Goal: Information Seeking & Learning: Understand process/instructions

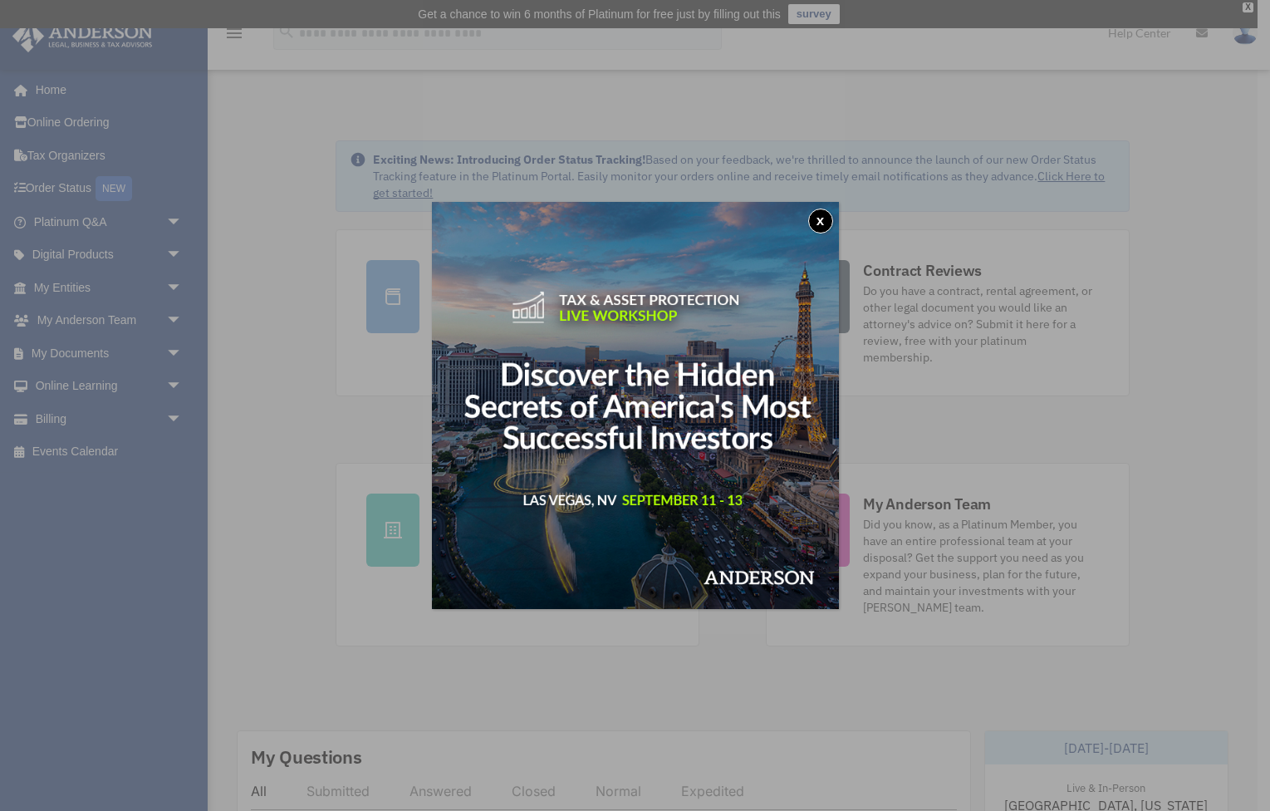
click at [821, 222] on button "x" at bounding box center [820, 221] width 25 height 25
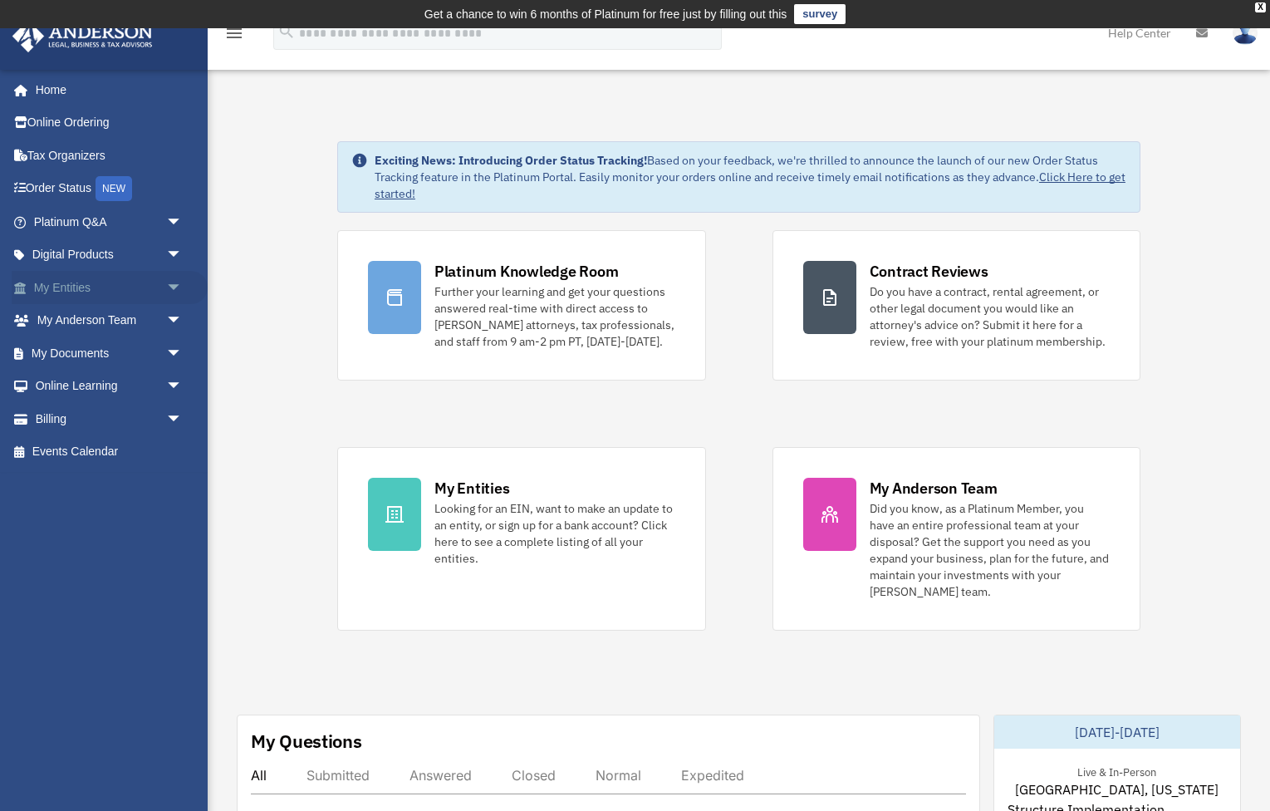
click at [113, 286] on link "My Entities arrow_drop_down" at bounding box center [110, 287] width 196 height 33
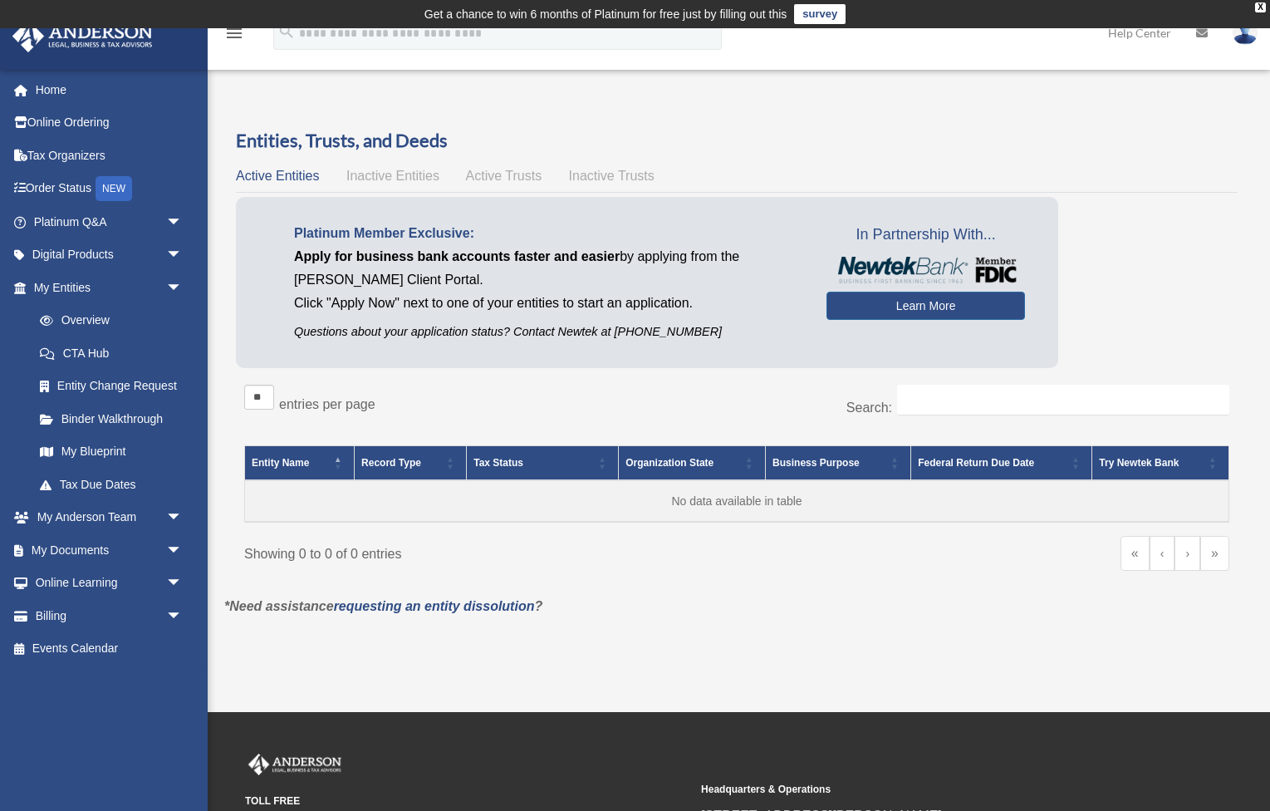
click at [378, 179] on span "Inactive Entities" at bounding box center [392, 176] width 93 height 14
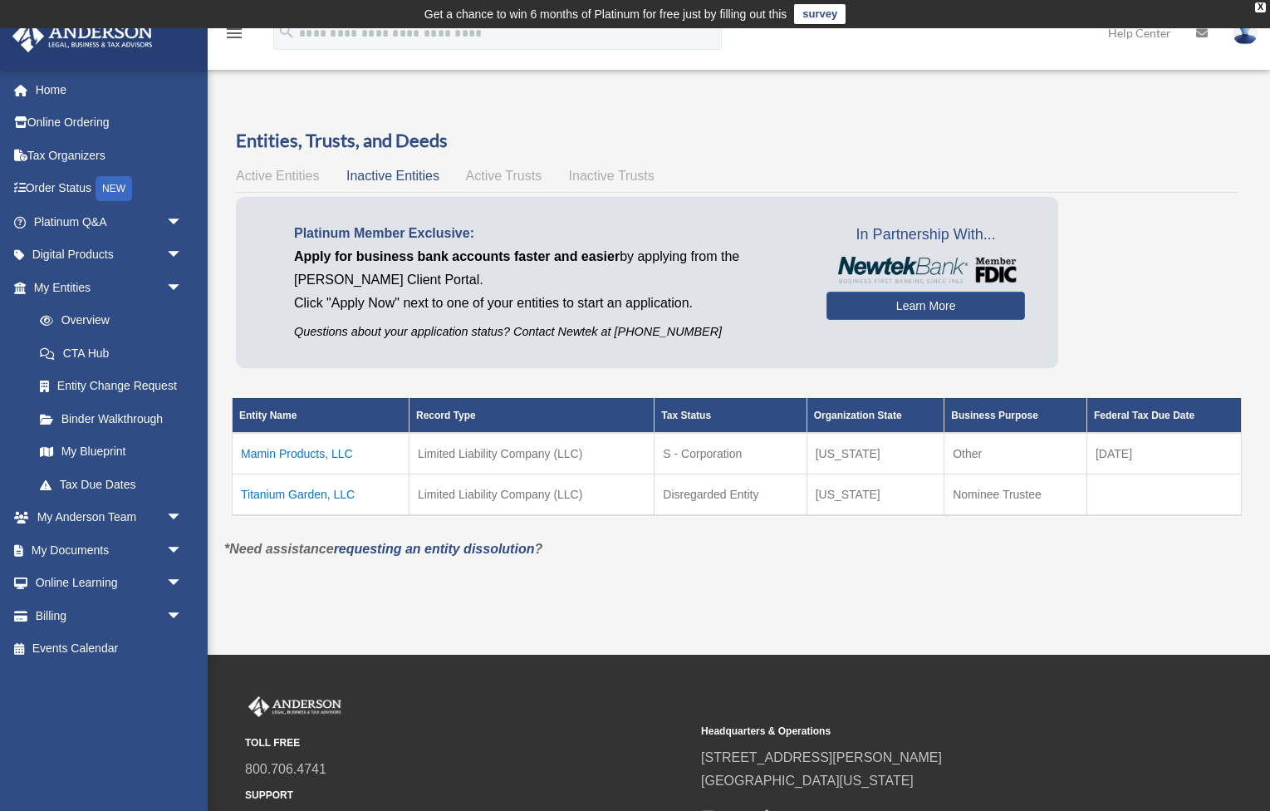
click at [606, 174] on span "Inactive Trusts" at bounding box center [612, 176] width 86 height 14
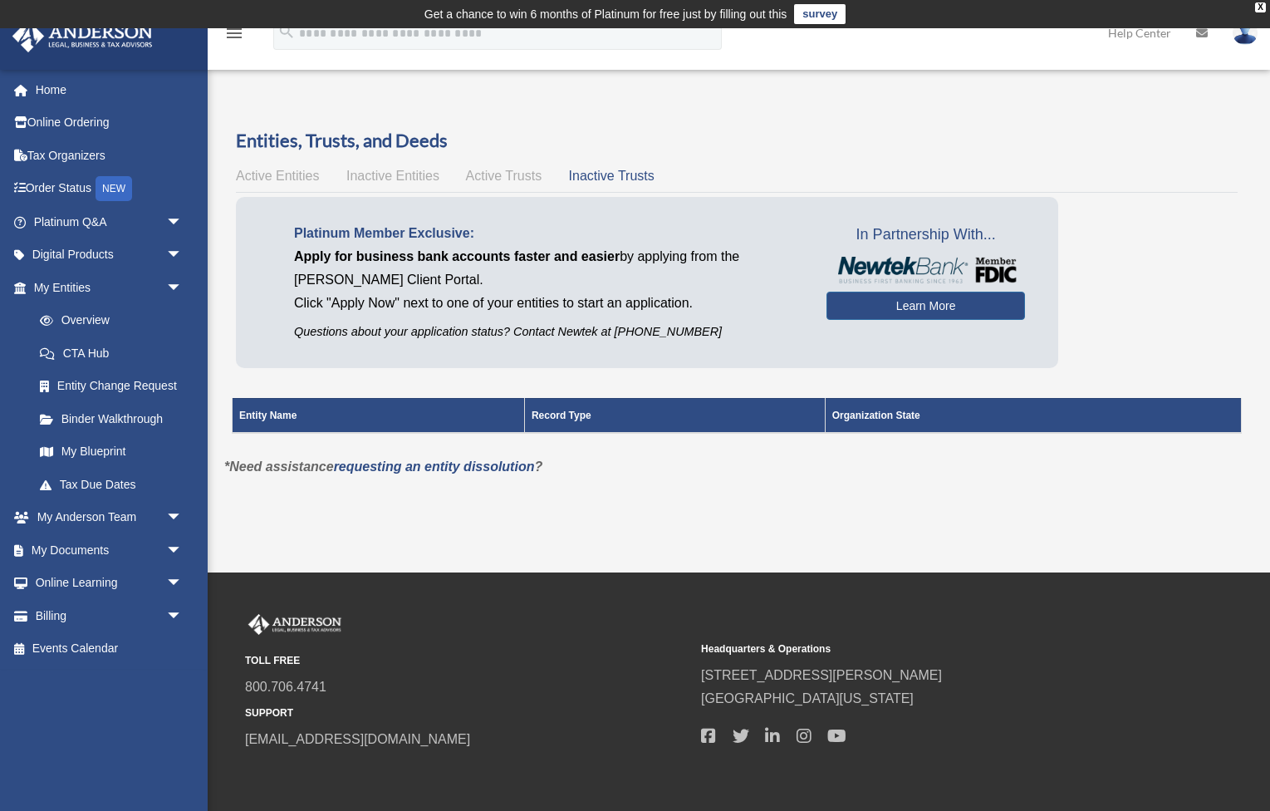
click at [503, 179] on span "Active Trusts" at bounding box center [504, 176] width 76 height 14
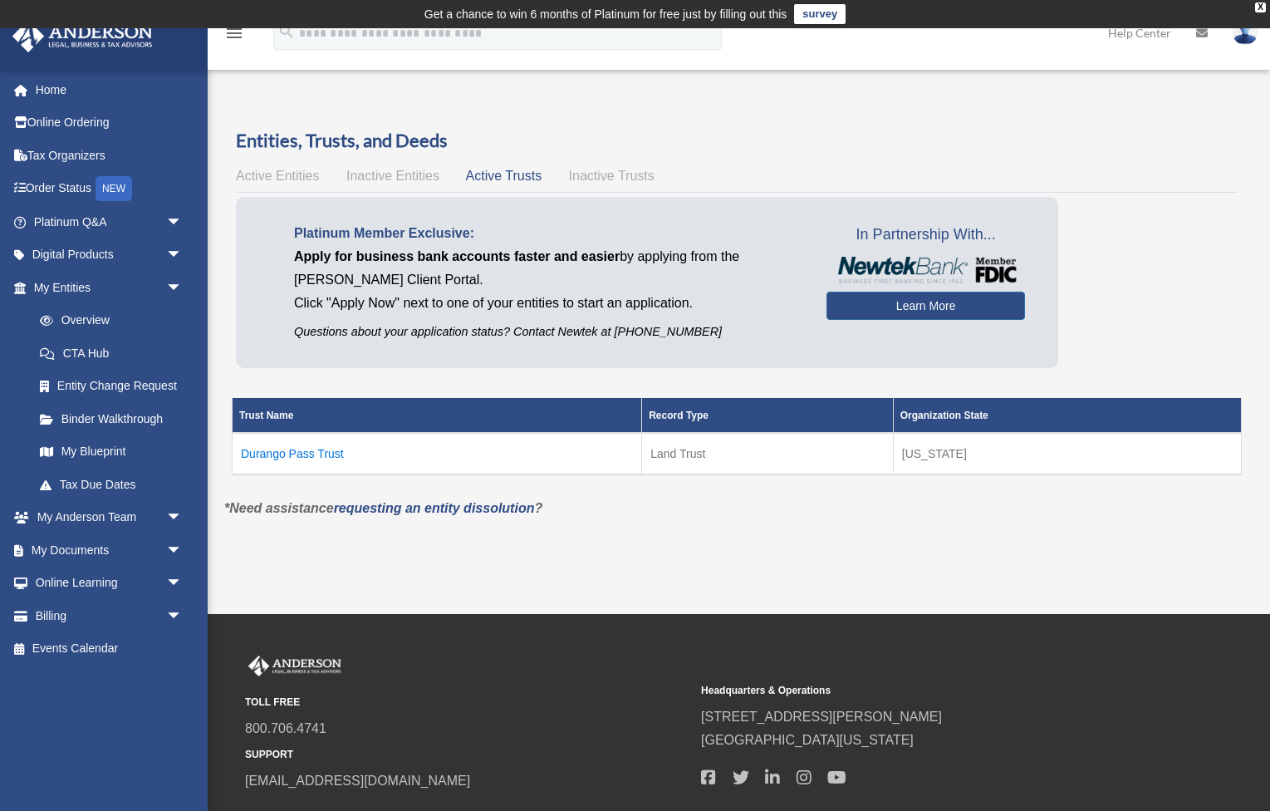
click at [317, 451] on td "Durango Pass Trust" at bounding box center [438, 454] width 410 height 42
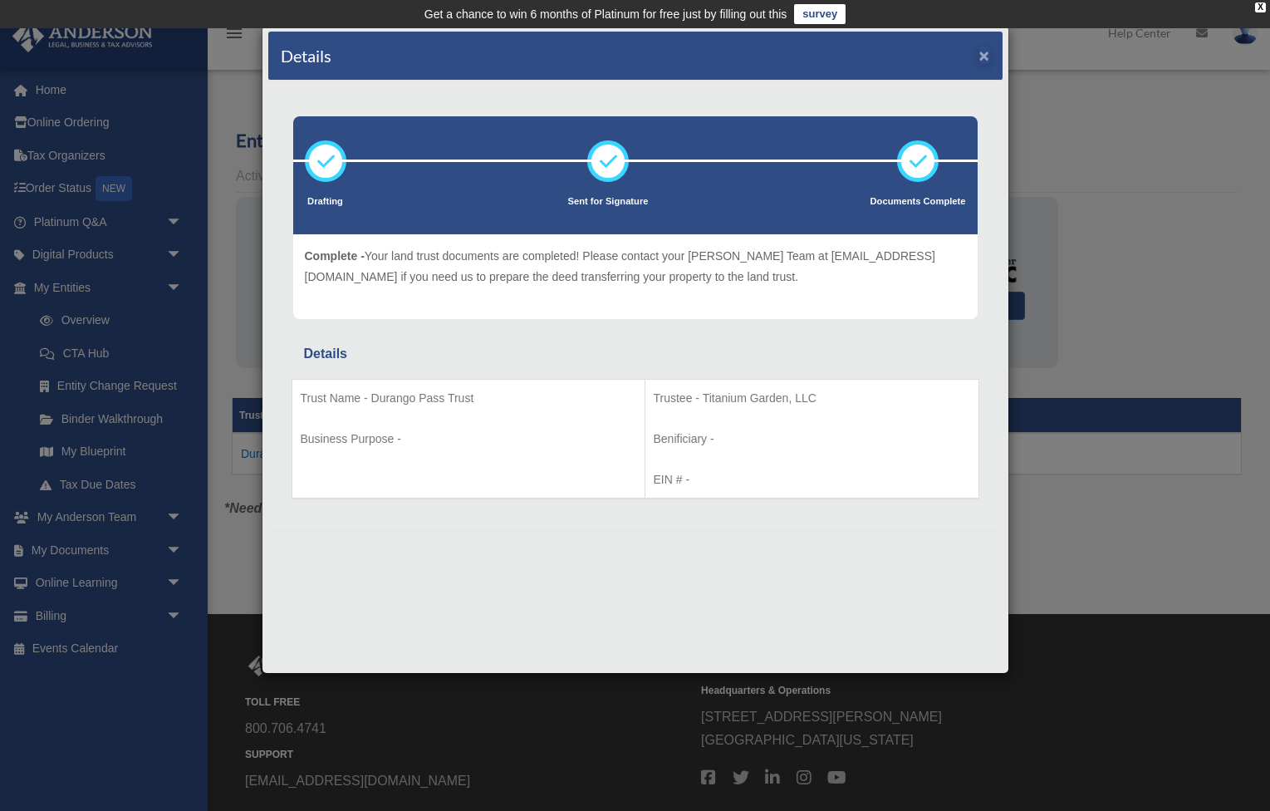
click at [985, 56] on button "×" at bounding box center [984, 55] width 11 height 17
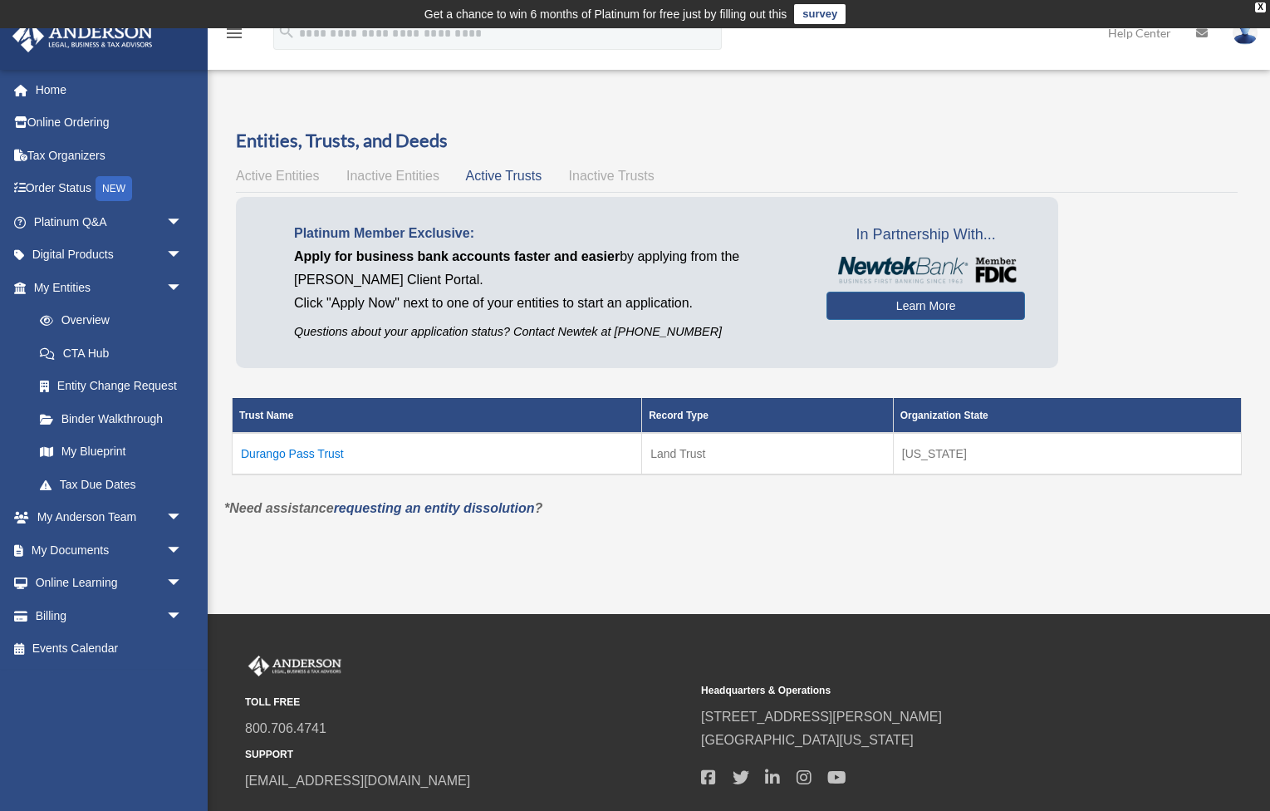
click at [1250, 38] on img at bounding box center [1245, 33] width 25 height 24
click at [159, 617] on link "Billing arrow_drop_down" at bounding box center [110, 615] width 196 height 33
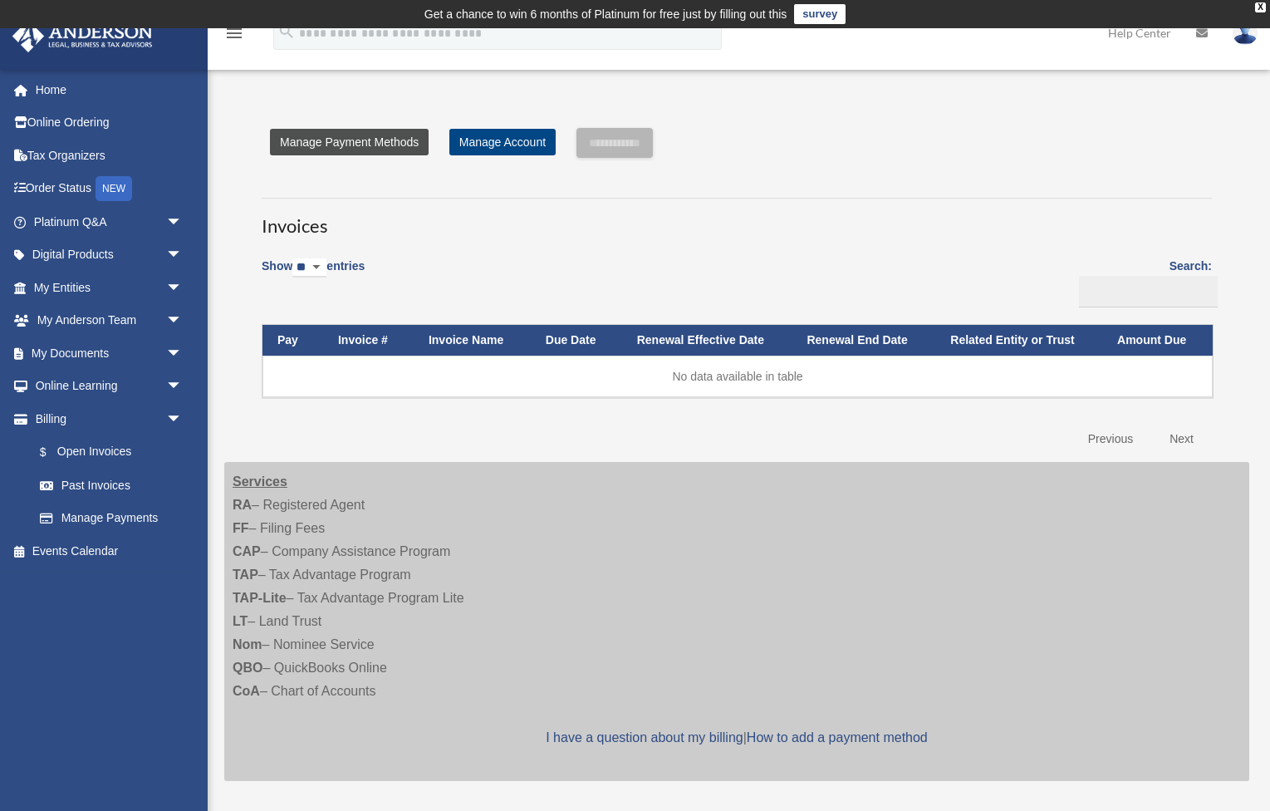
click at [380, 148] on link "Manage Payment Methods" at bounding box center [349, 142] width 159 height 27
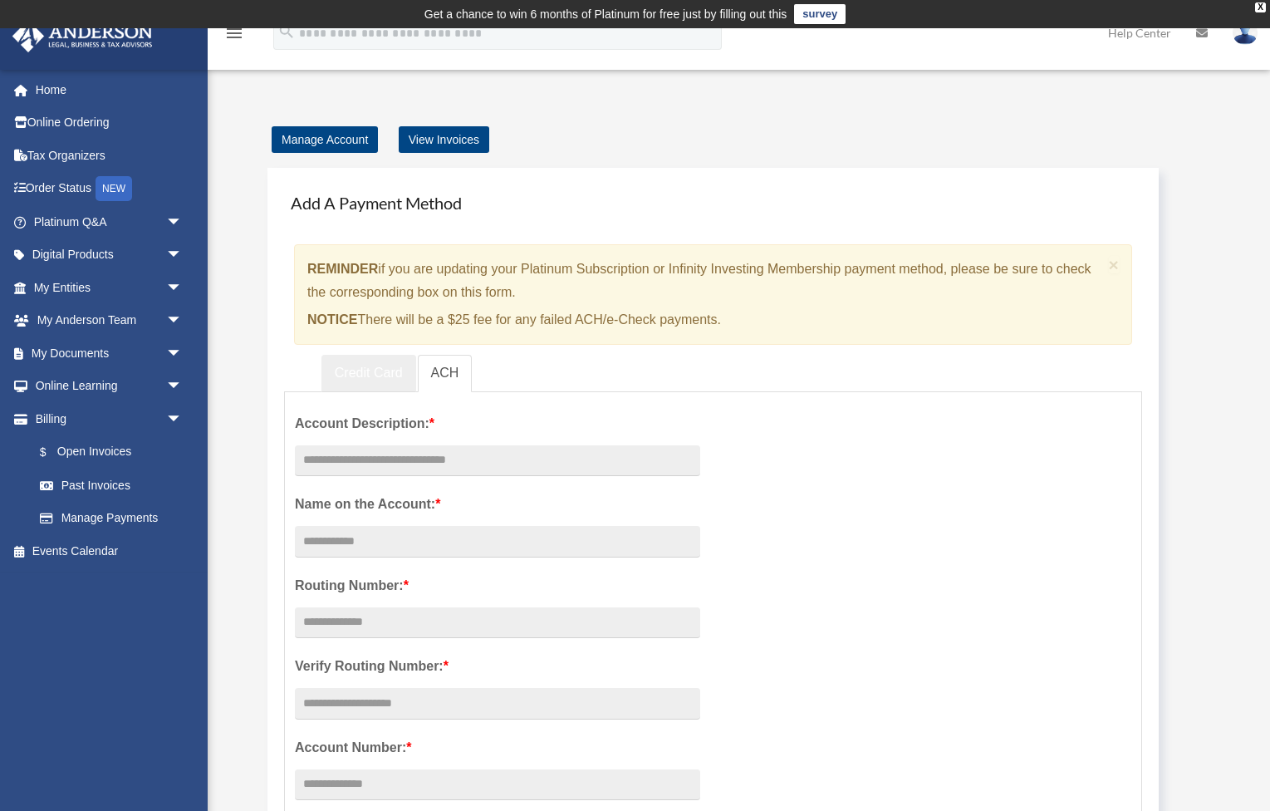
click at [357, 365] on link "Credit Card" at bounding box center [368, 373] width 95 height 37
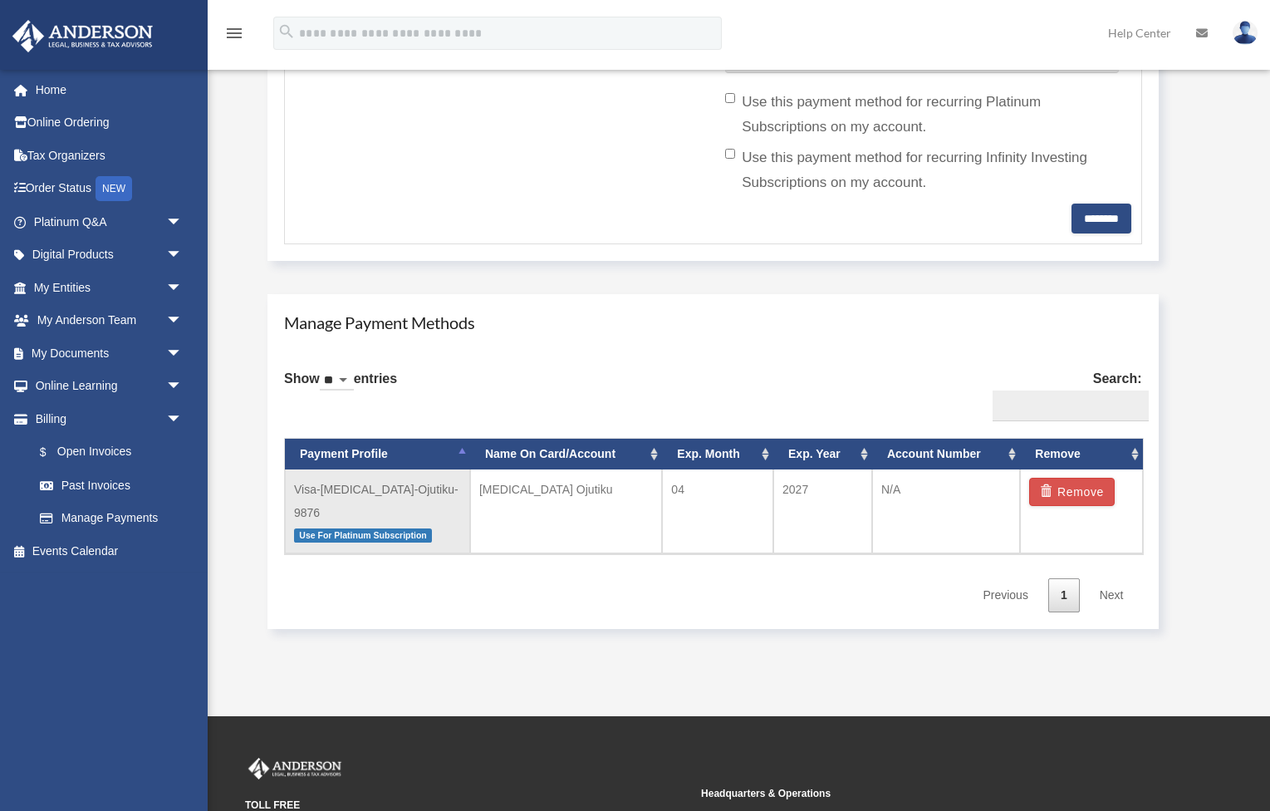
scroll to position [753, 0]
click at [375, 528] on span "Use For Platinum Subscription" at bounding box center [363, 535] width 138 height 14
click at [435, 524] on p "Use For Platinum Subscription" at bounding box center [377, 534] width 167 height 21
click at [179, 248] on span "arrow_drop_down" at bounding box center [182, 255] width 33 height 34
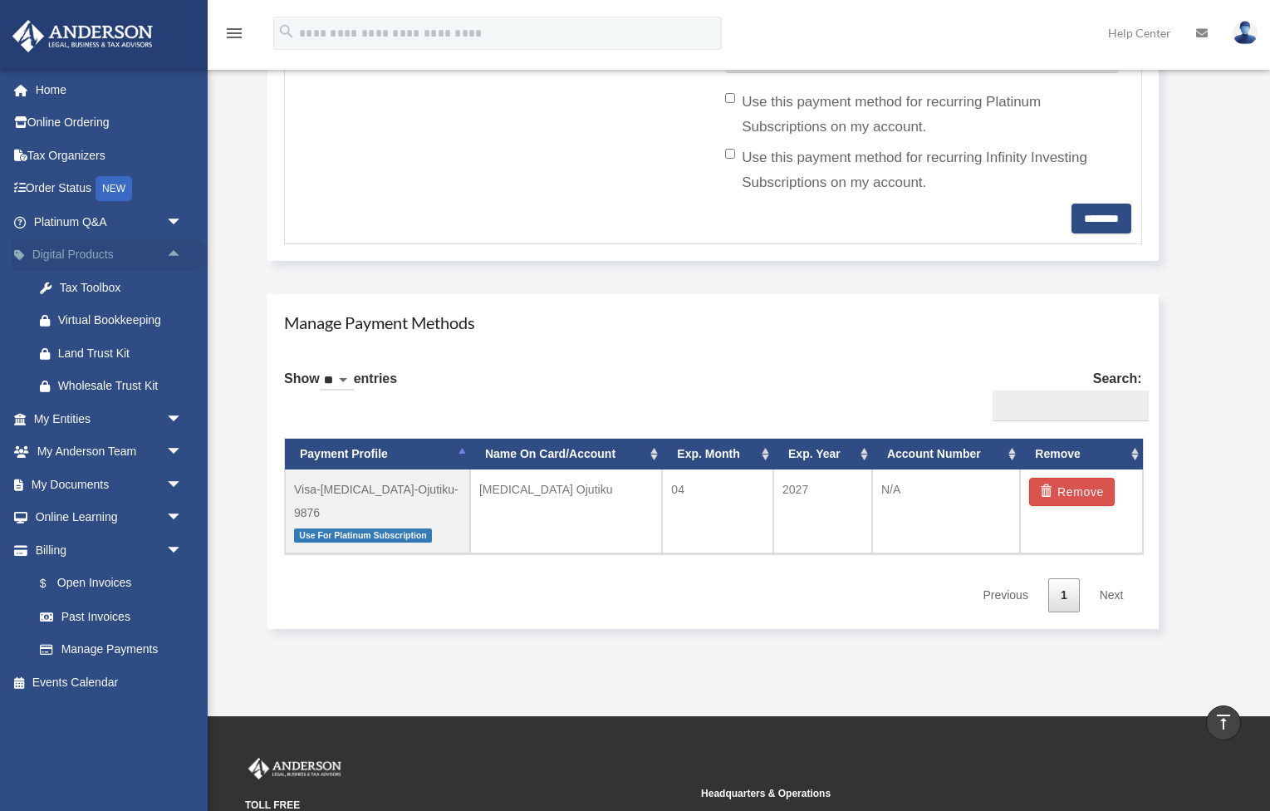
click at [179, 248] on span "arrow_drop_up" at bounding box center [182, 255] width 33 height 34
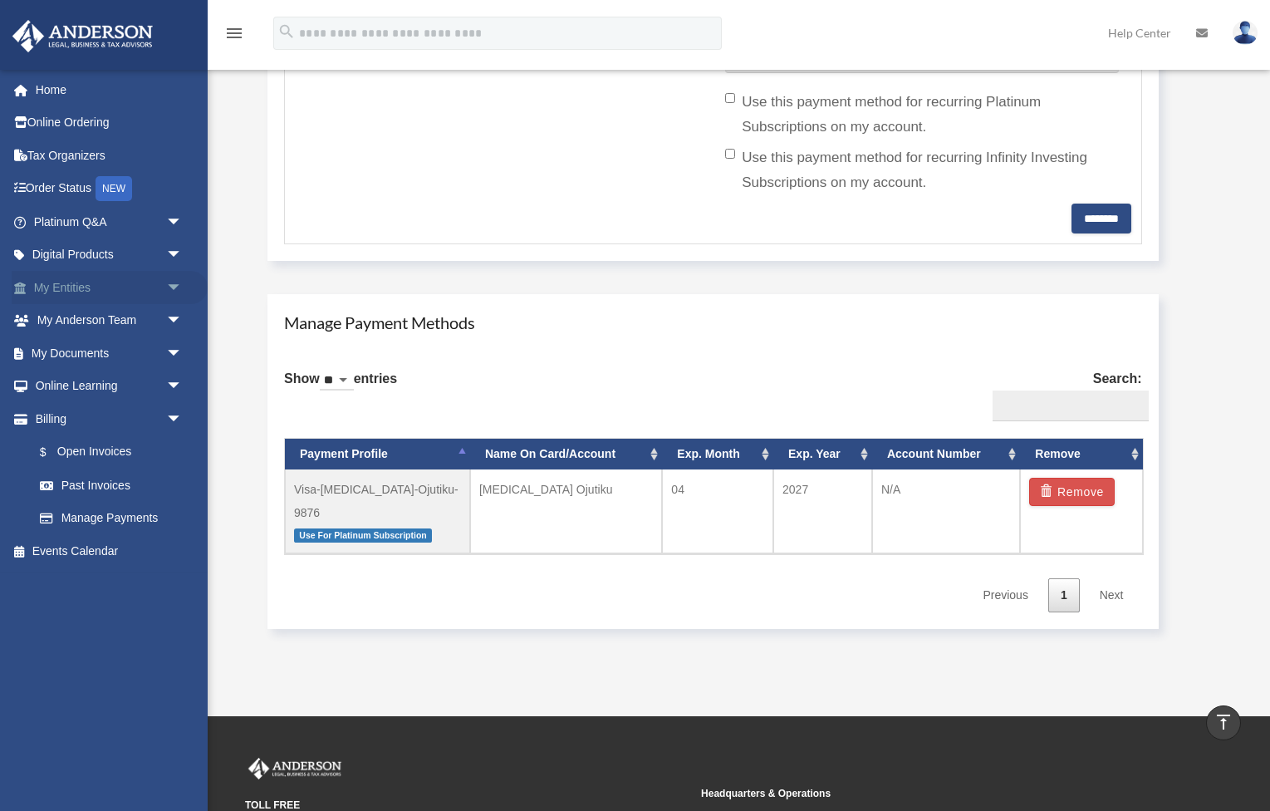
click at [174, 282] on span "arrow_drop_down" at bounding box center [182, 288] width 33 height 34
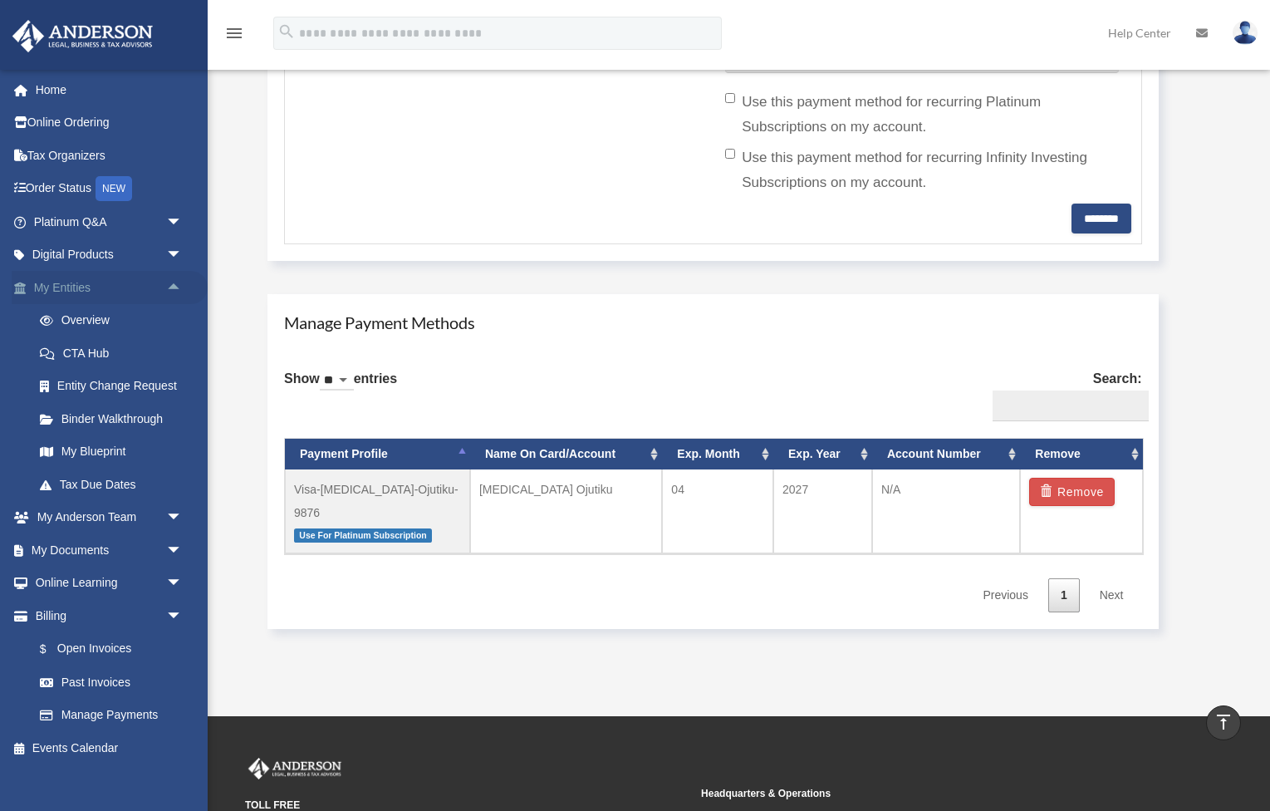
click at [174, 282] on span "arrow_drop_up" at bounding box center [182, 288] width 33 height 34
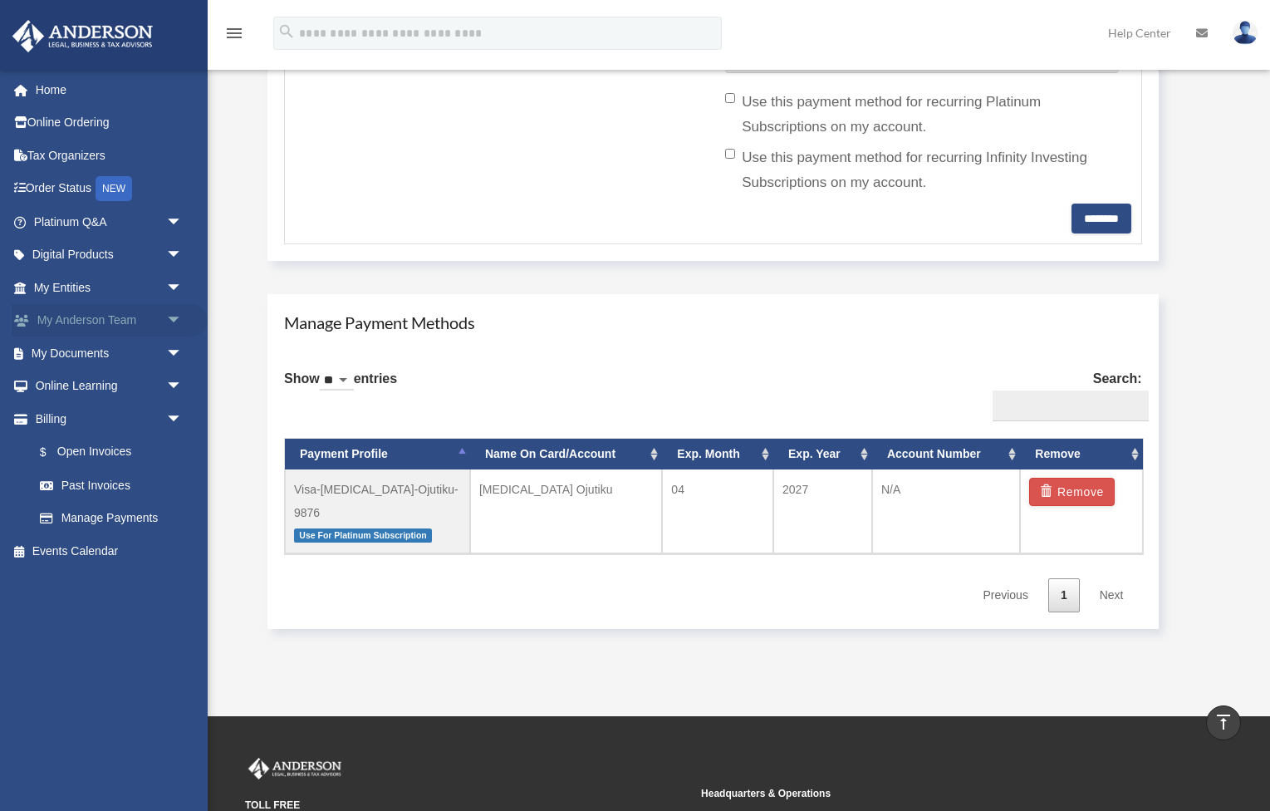
click at [173, 313] on span "arrow_drop_down" at bounding box center [182, 321] width 33 height 34
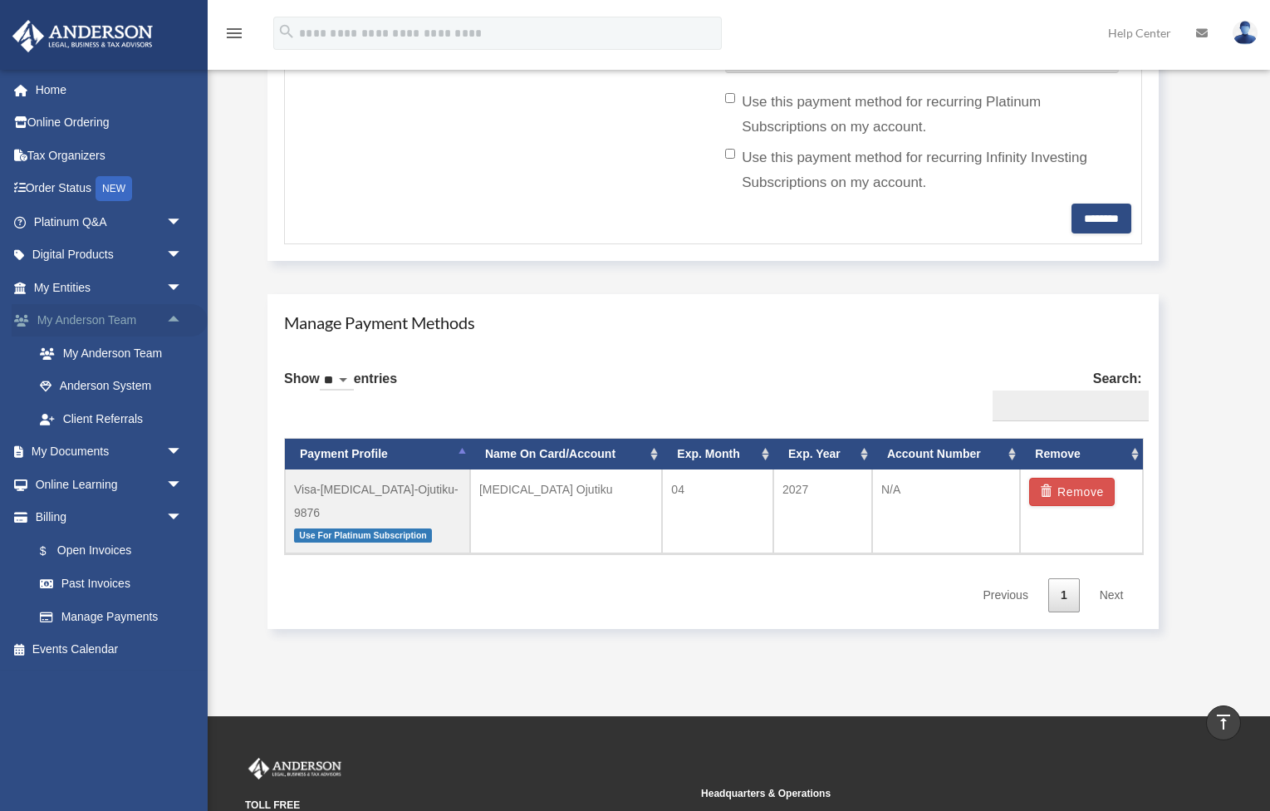
click at [173, 313] on span "arrow_drop_up" at bounding box center [182, 321] width 33 height 34
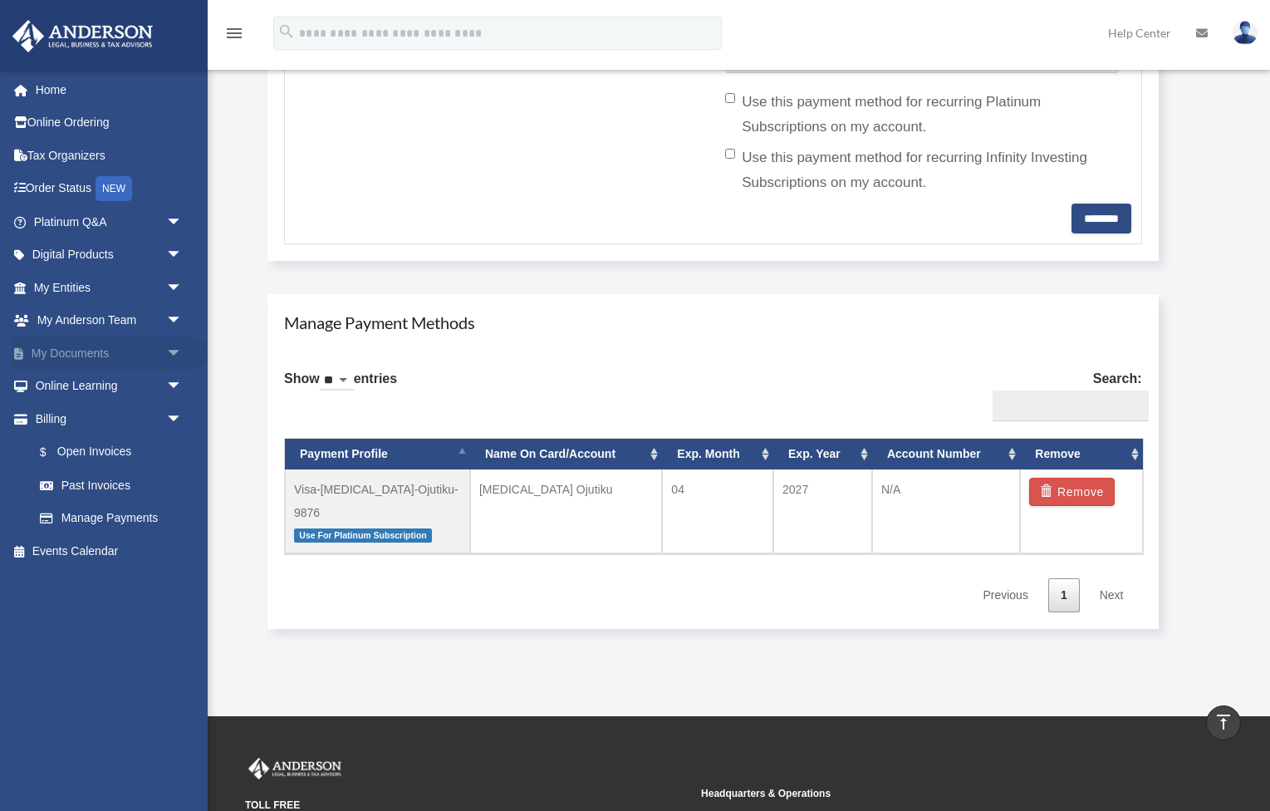
click at [173, 343] on span "arrow_drop_down" at bounding box center [182, 353] width 33 height 34
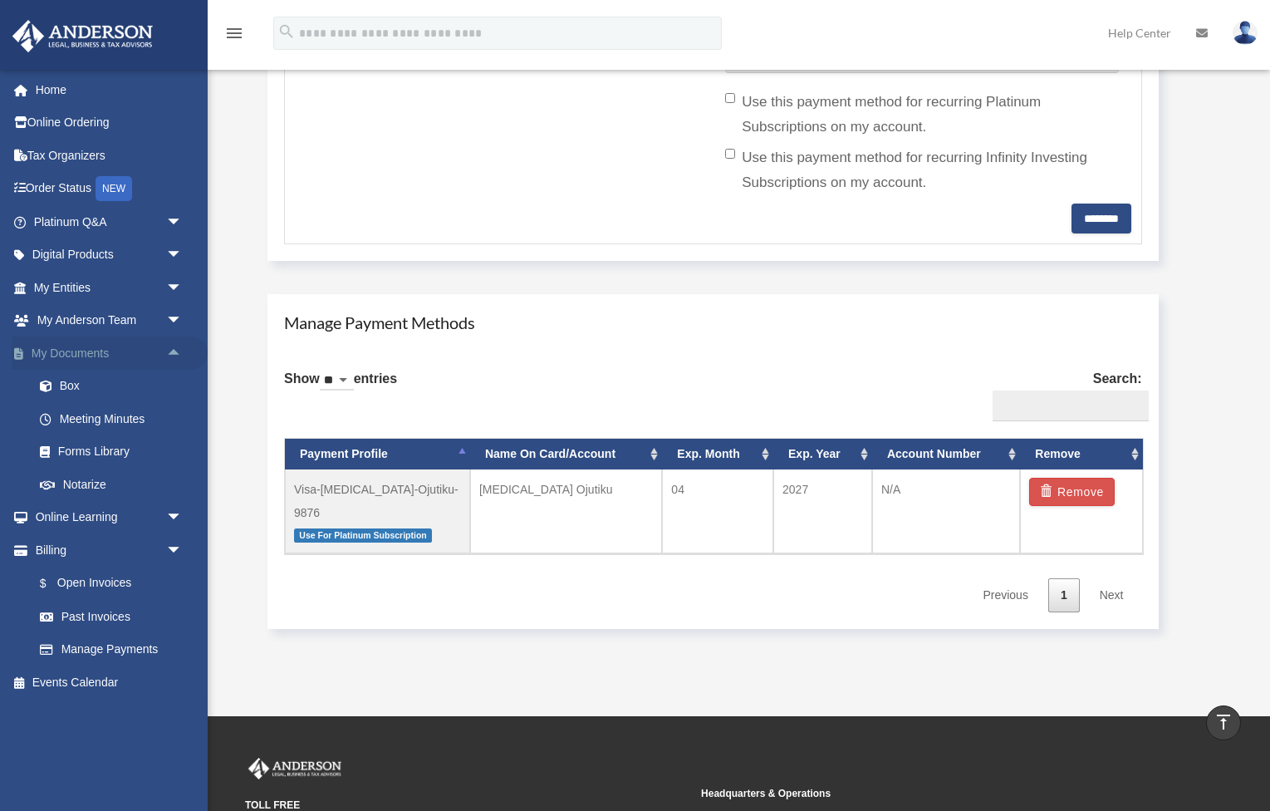
click at [173, 343] on span "arrow_drop_up" at bounding box center [182, 353] width 33 height 34
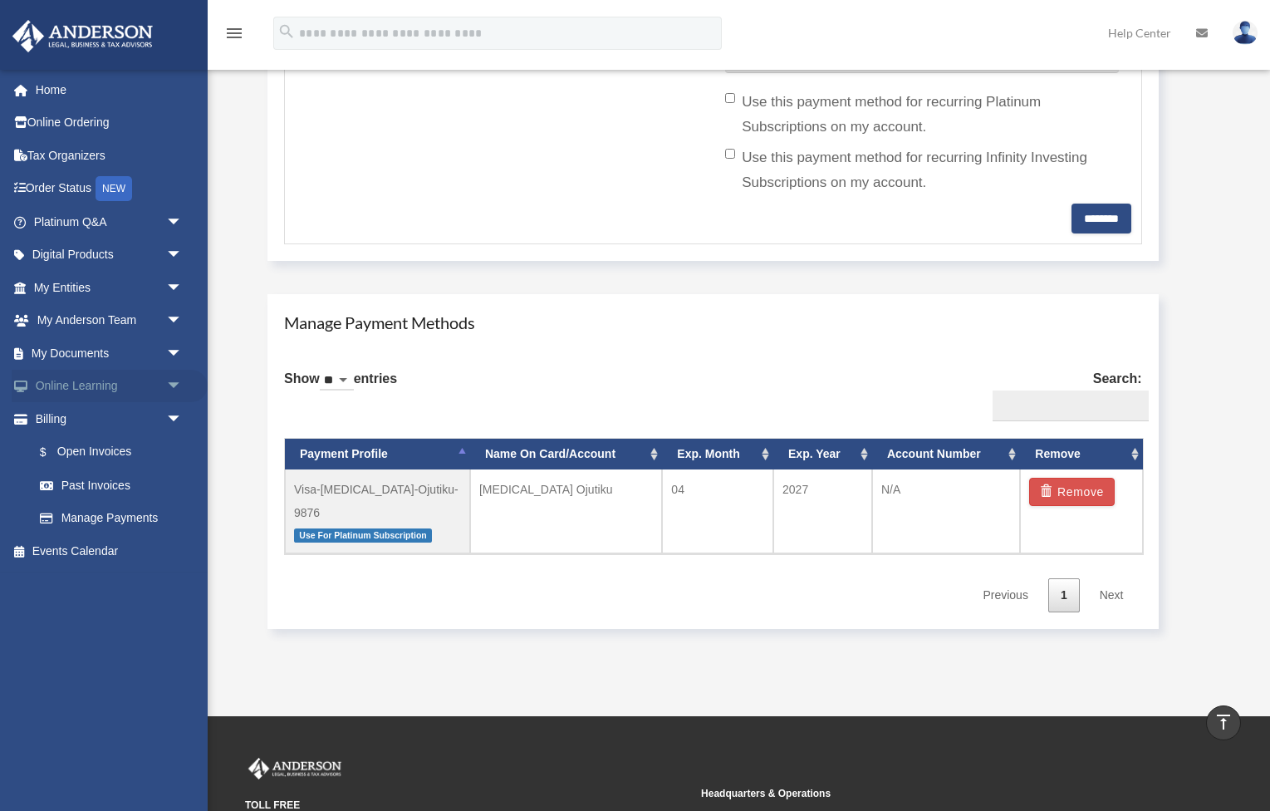
click at [174, 382] on span "arrow_drop_down" at bounding box center [182, 387] width 33 height 34
click at [174, 382] on span "arrow_drop_up" at bounding box center [182, 387] width 33 height 34
click at [114, 454] on link "$ Open Invoices" at bounding box center [115, 452] width 184 height 34
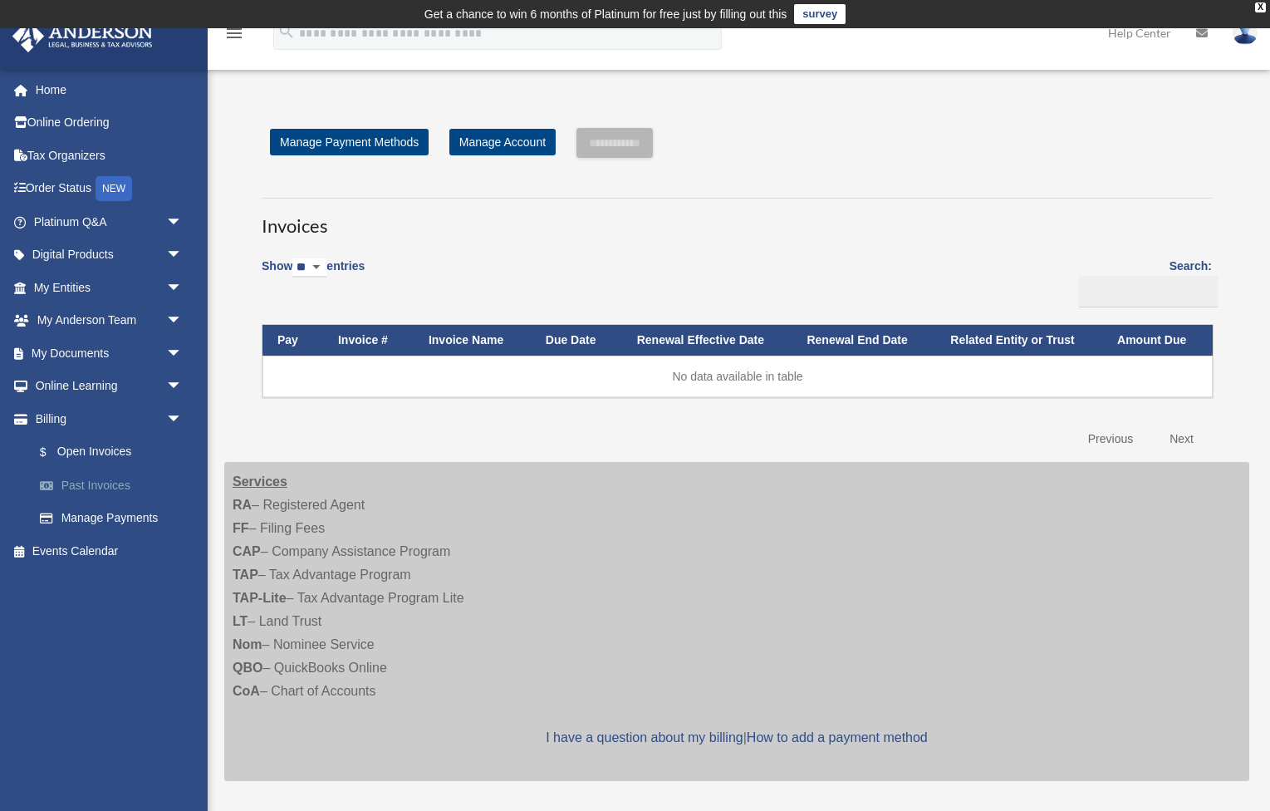
click at [112, 478] on link "Past Invoices" at bounding box center [115, 485] width 184 height 33
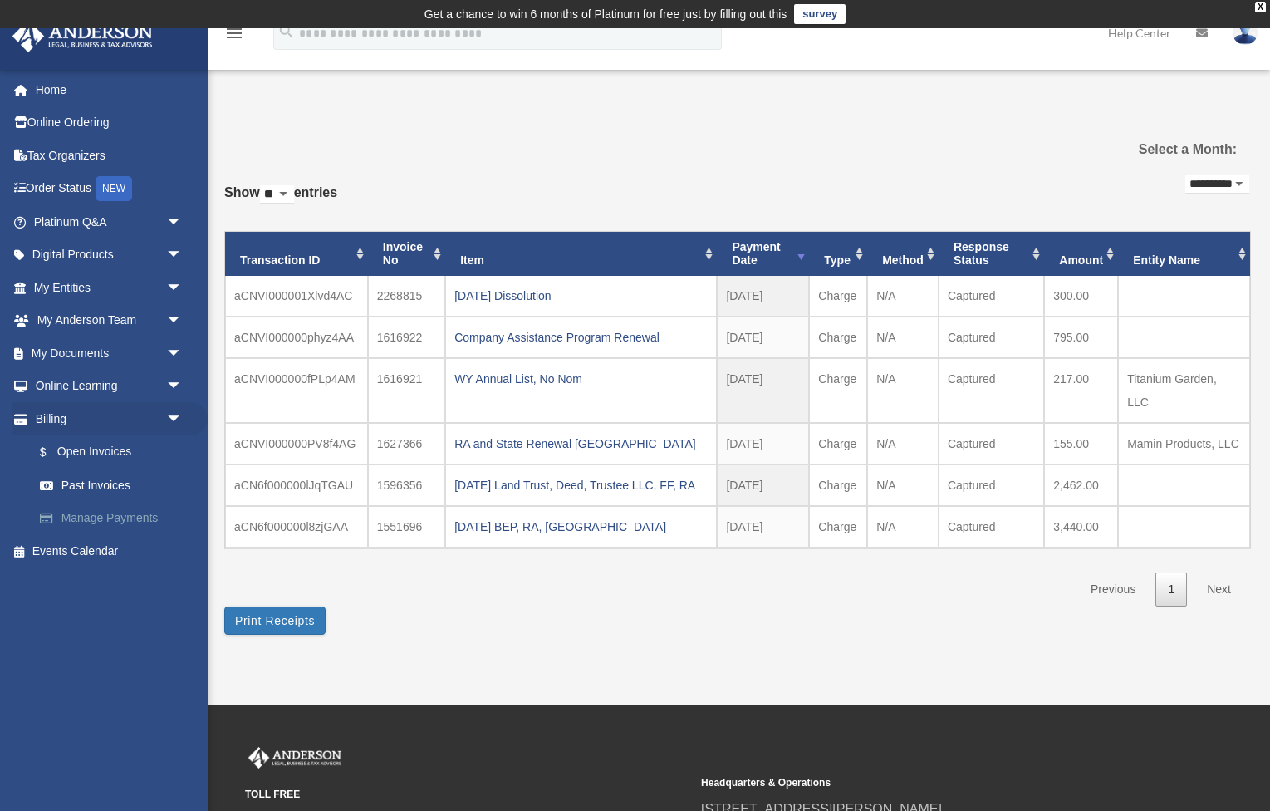
click at [114, 515] on link "Manage Payments" at bounding box center [115, 518] width 184 height 33
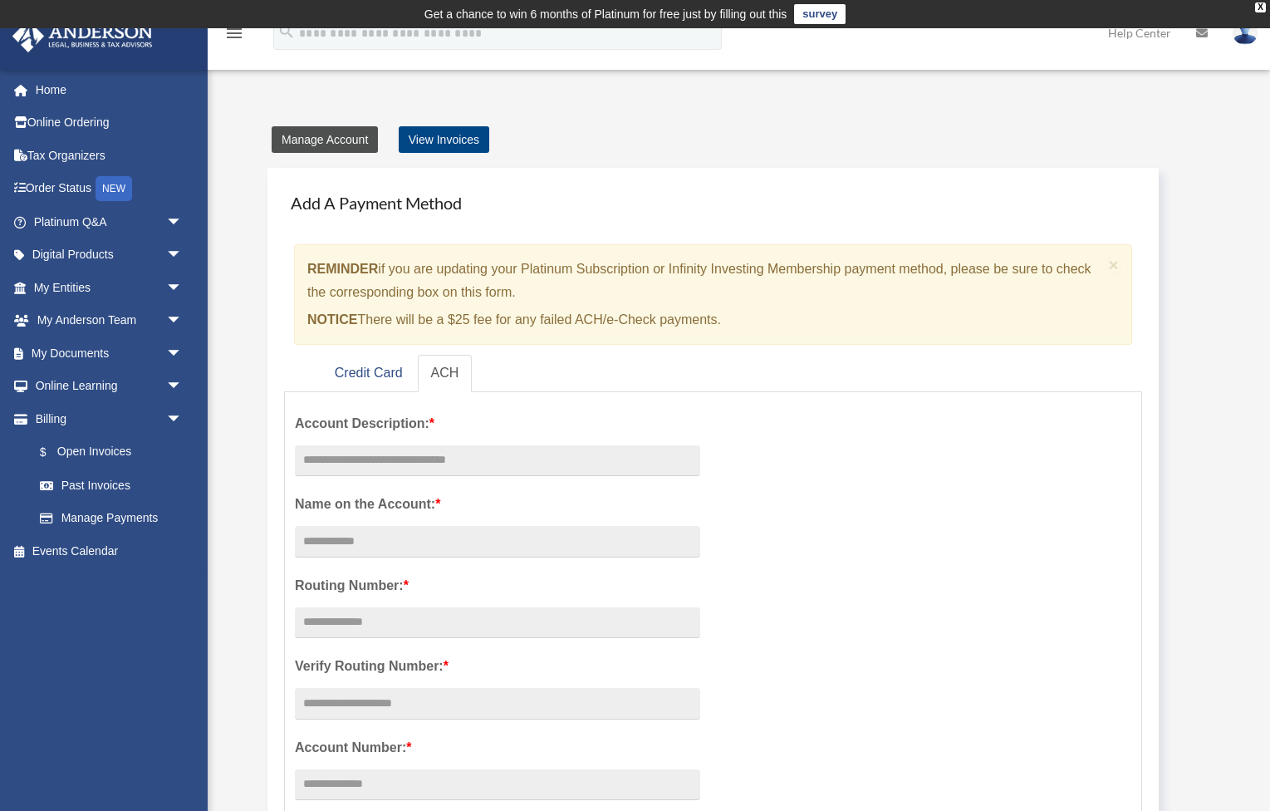
click at [353, 150] on link "Manage Account" at bounding box center [325, 139] width 106 height 27
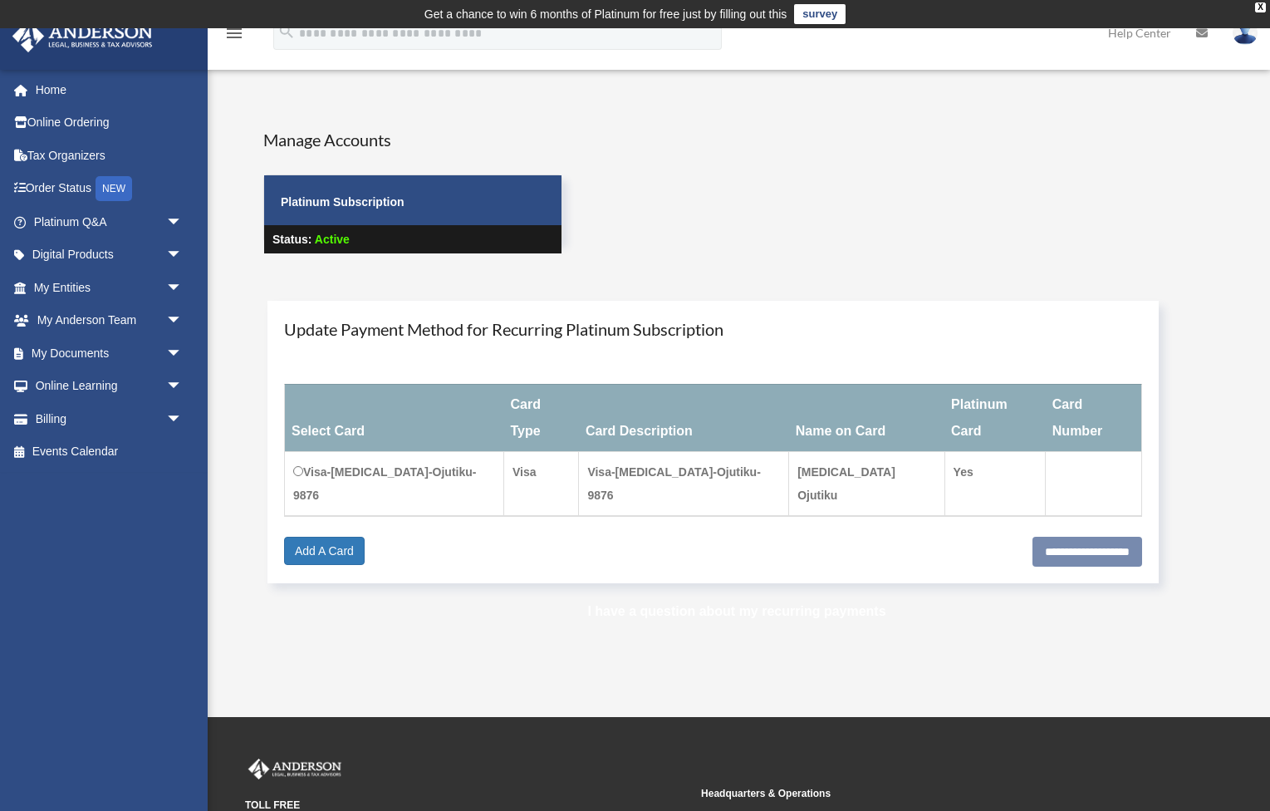
click at [748, 604] on link "I have a question about my recurring payments" at bounding box center [736, 611] width 298 height 14
click at [341, 243] on span "Active" at bounding box center [332, 239] width 35 height 13
click at [292, 243] on strong "Status:" at bounding box center [291, 239] width 39 height 13
click at [331, 206] on strong "Platinum Subscription" at bounding box center [343, 201] width 124 height 13
click at [1033, 537] on input "**********" at bounding box center [1088, 552] width 110 height 30
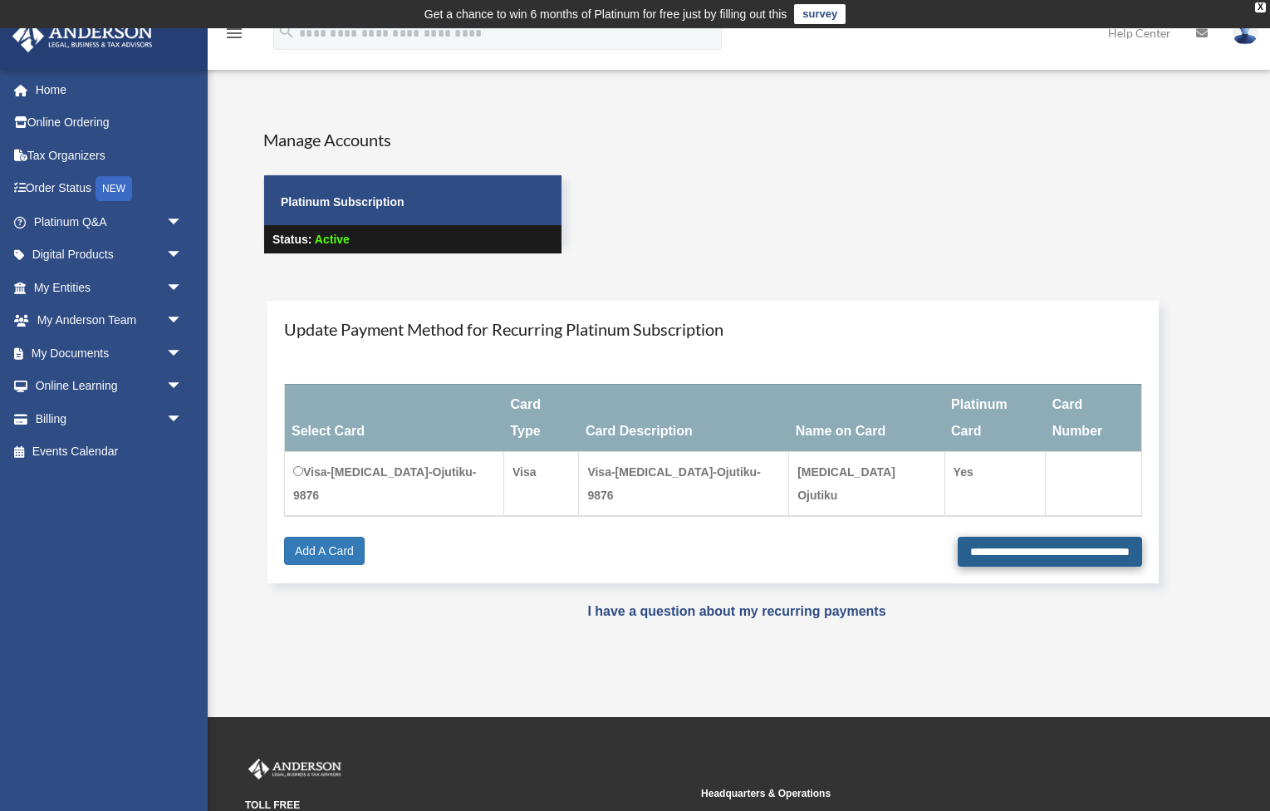
type input "**********"
click at [177, 415] on span "arrow_drop_down" at bounding box center [182, 419] width 33 height 34
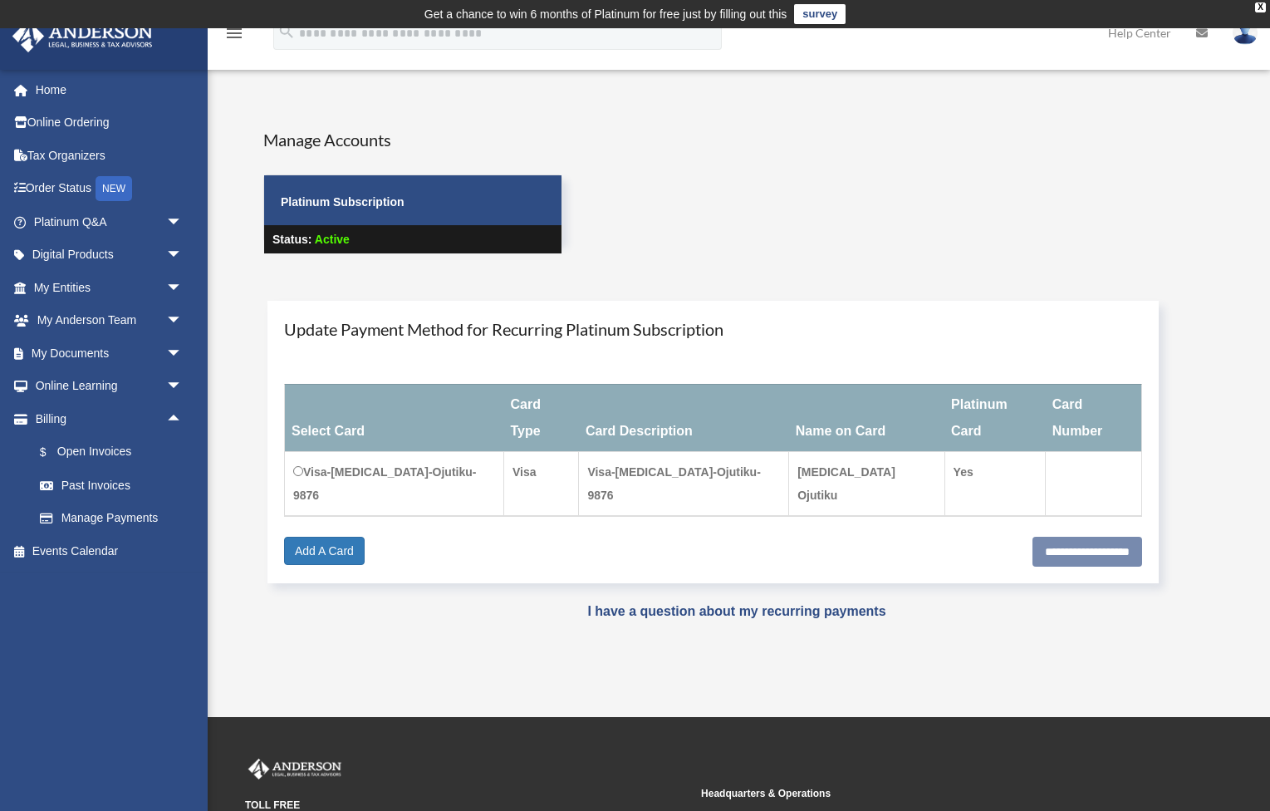
click at [359, 201] on strong "Platinum Subscription" at bounding box center [343, 201] width 124 height 13
click at [1143, 29] on link "Help Center" at bounding box center [1140, 33] width 88 height 66
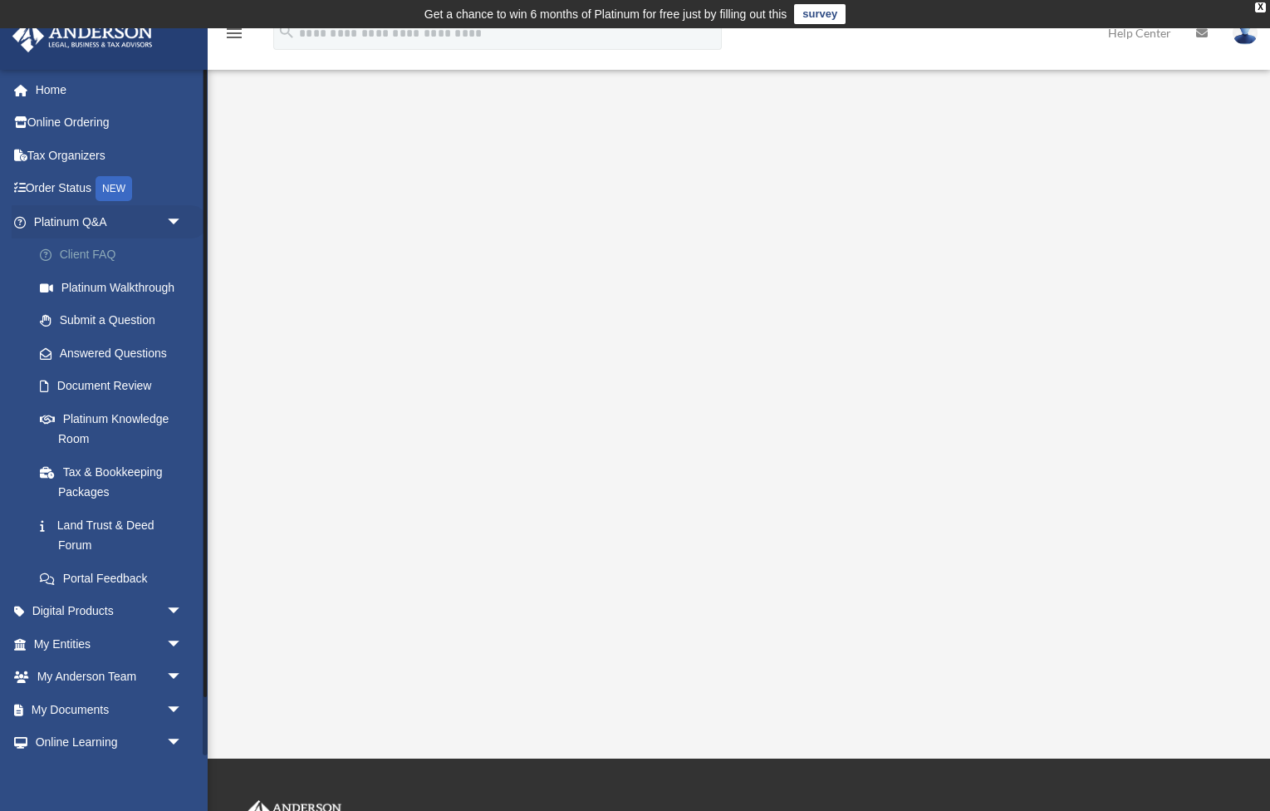
click at [82, 251] on link "Client FAQ" at bounding box center [115, 254] width 184 height 33
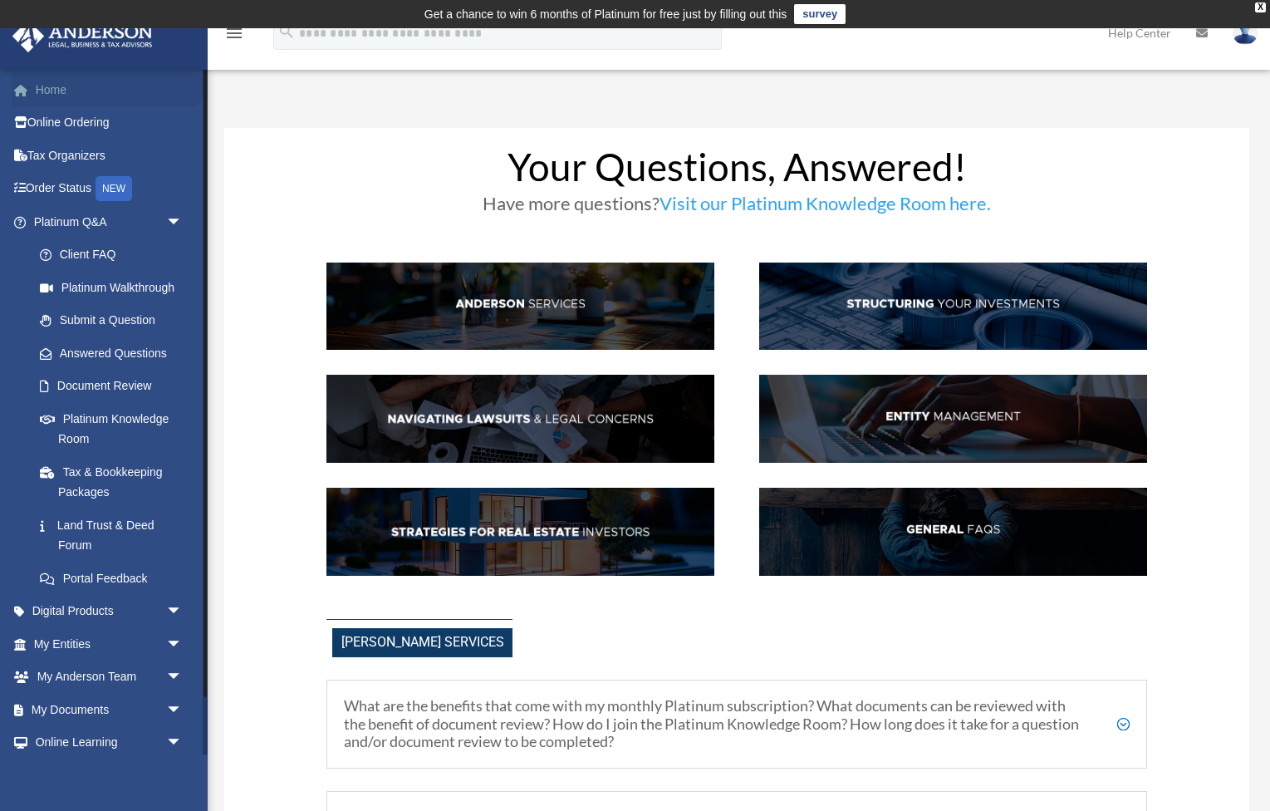
click at [65, 99] on link "Home" at bounding box center [110, 89] width 196 height 33
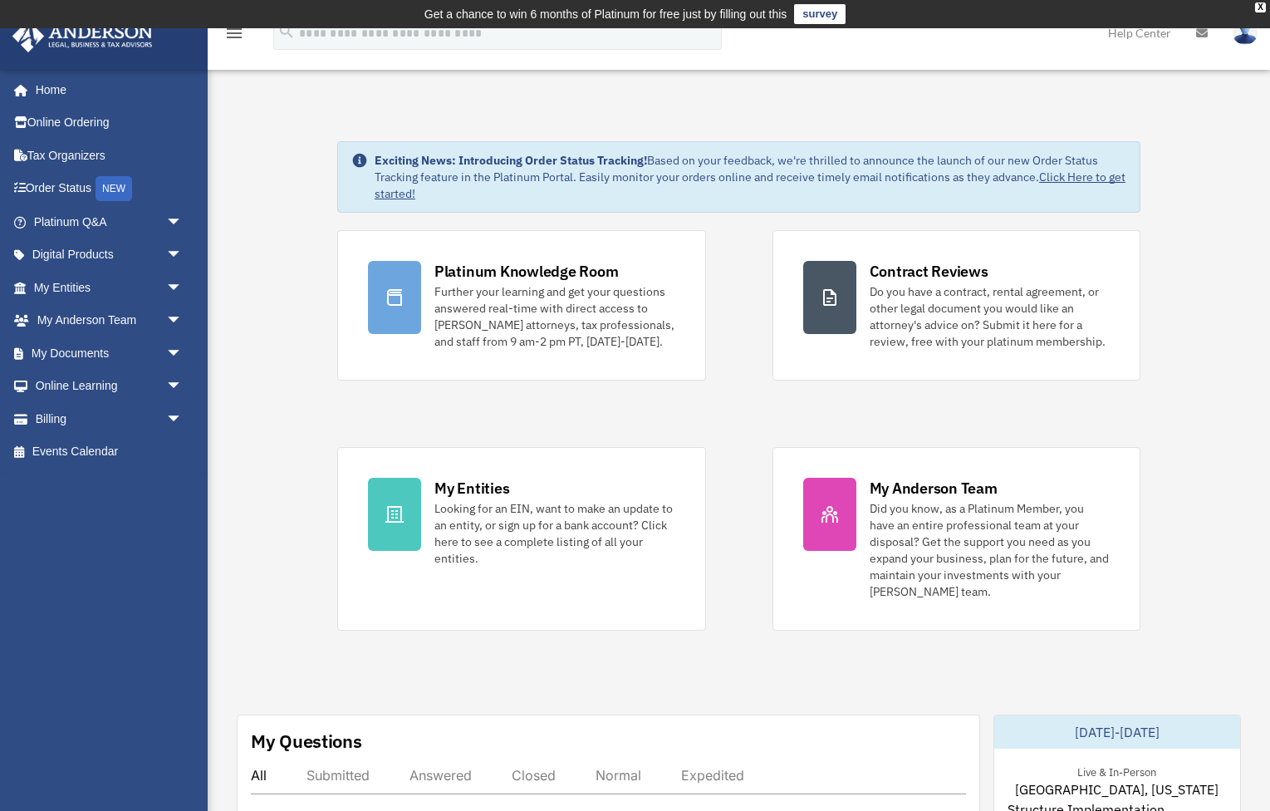
click at [1244, 40] on img at bounding box center [1245, 33] width 25 height 24
click at [238, 38] on icon "menu" at bounding box center [234, 33] width 20 height 20
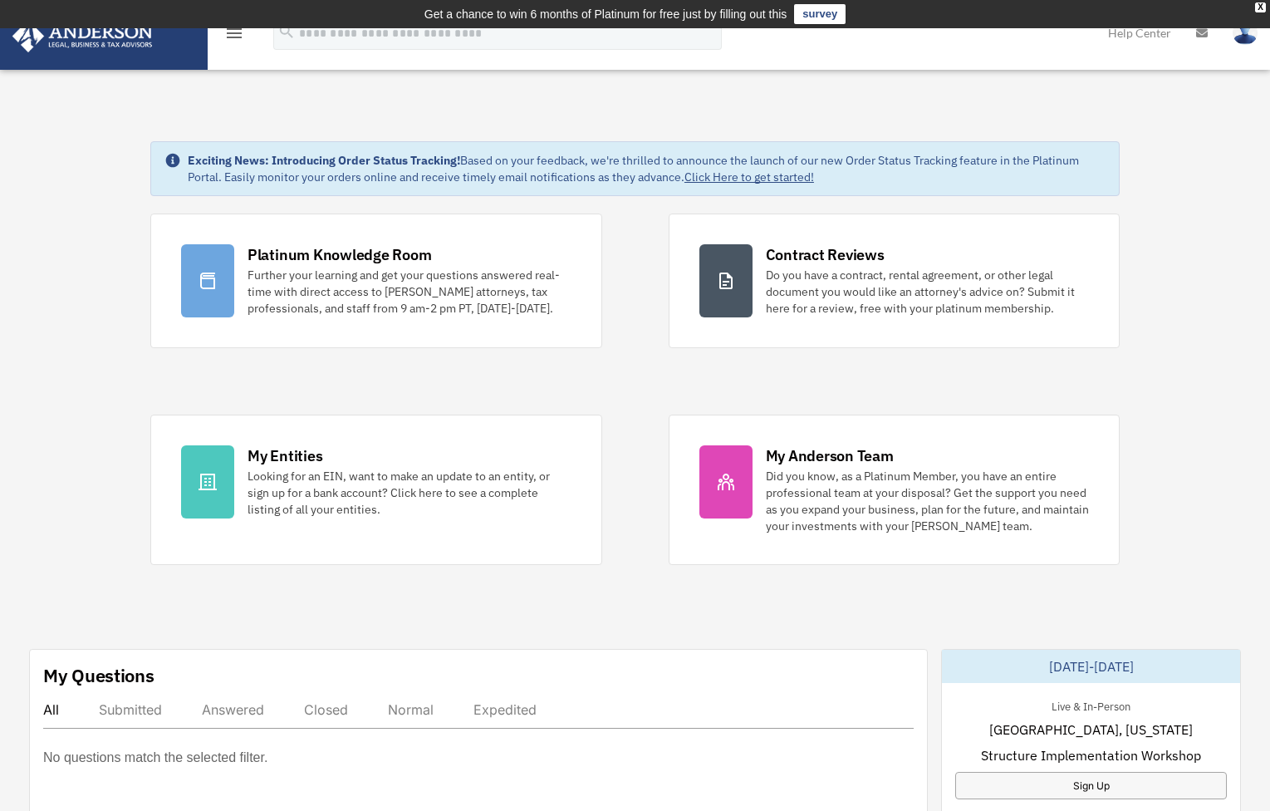
click at [238, 38] on icon "menu" at bounding box center [234, 33] width 20 height 20
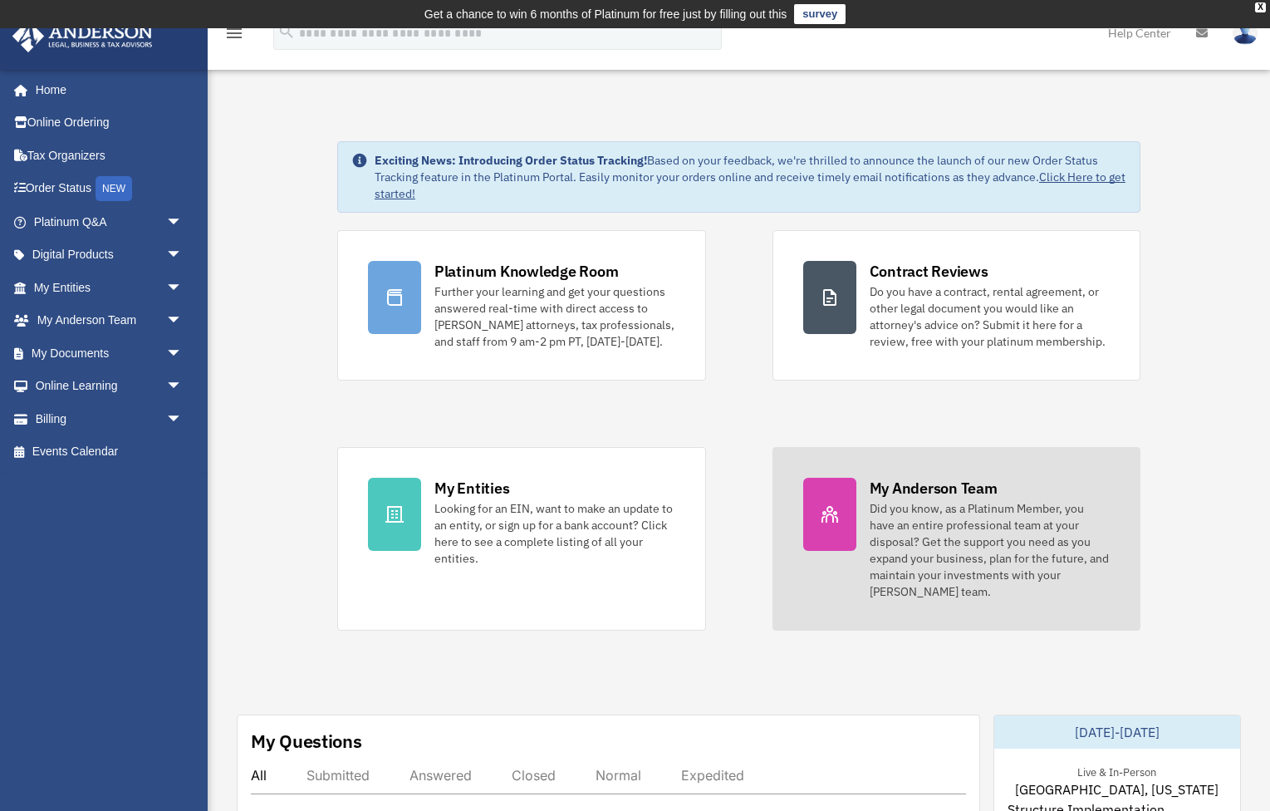
click at [861, 509] on link "My Anderson Team Did you know, as a Platinum Member, you have an entire profess…" at bounding box center [957, 539] width 369 height 184
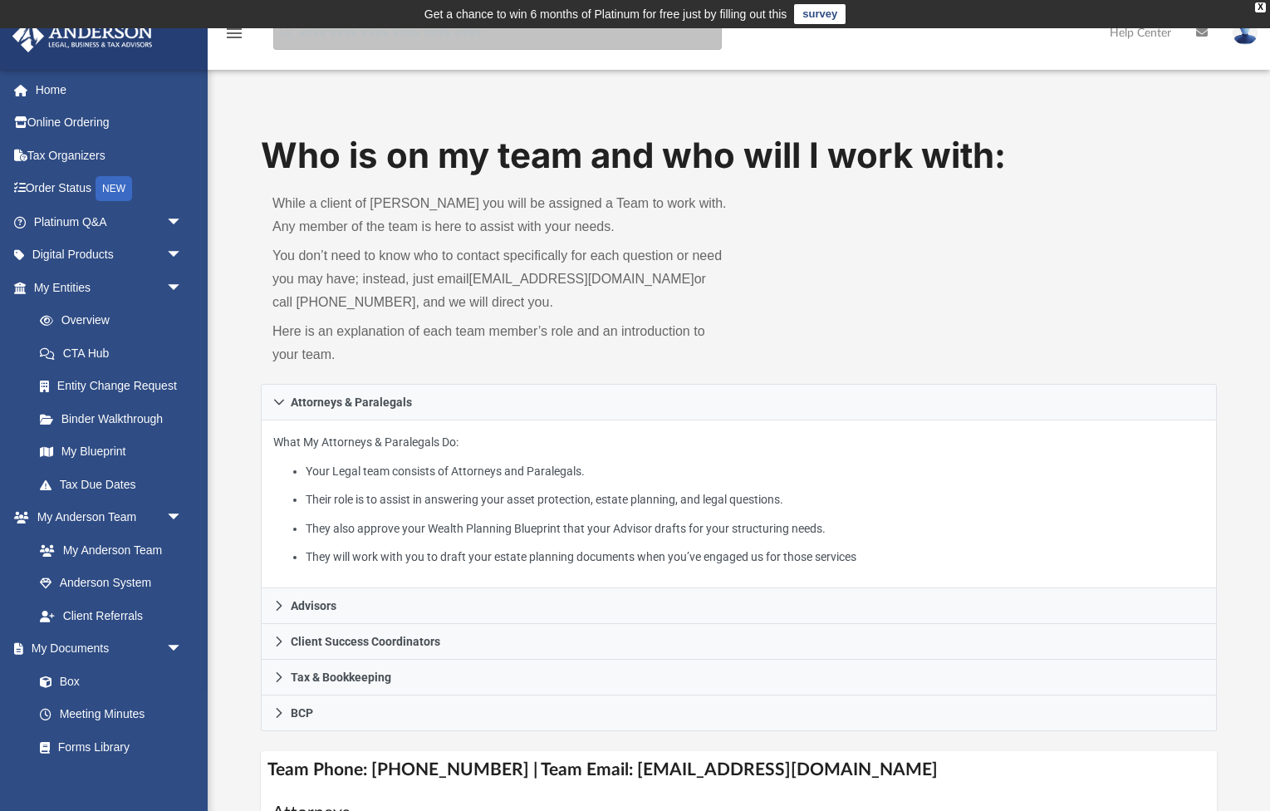
click at [460, 42] on input "search" at bounding box center [497, 33] width 449 height 33
type input "**********"
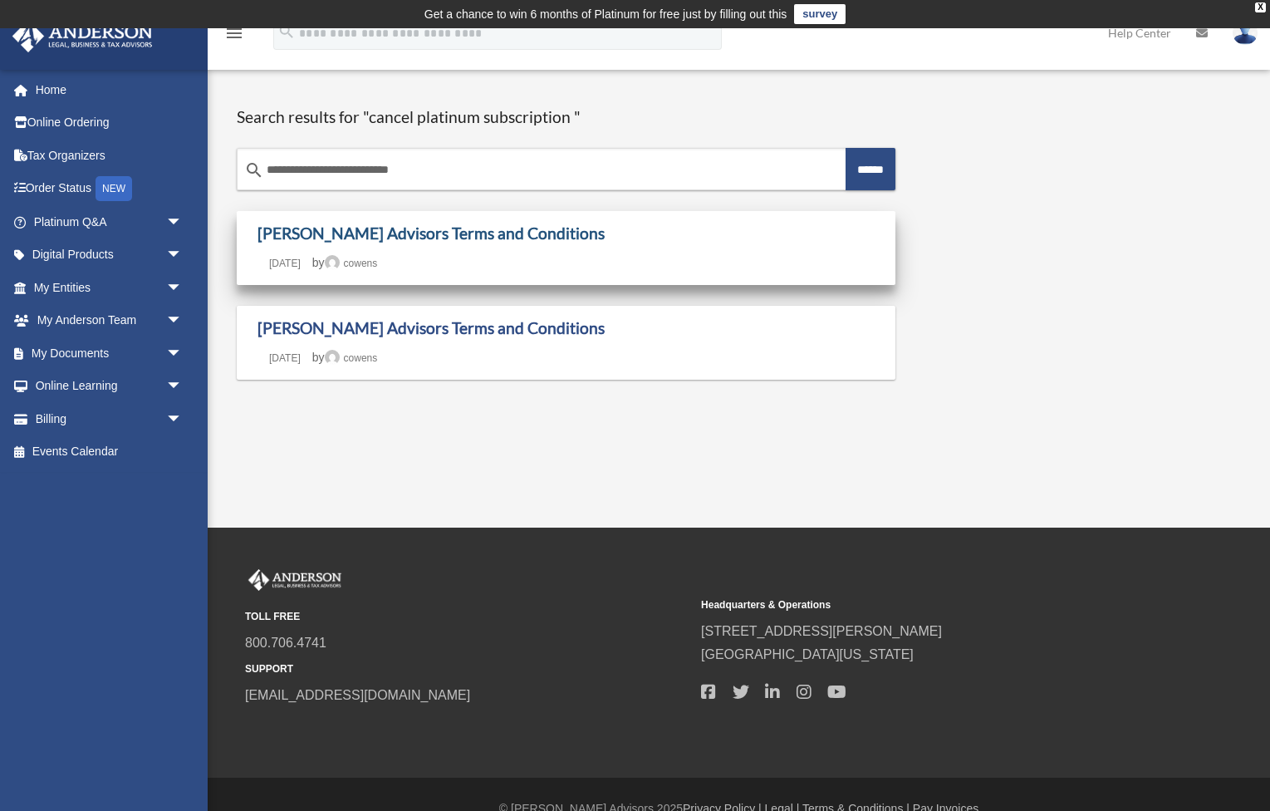
click at [483, 228] on link "[PERSON_NAME] Advisors Terms and Conditions" at bounding box center [431, 232] width 347 height 19
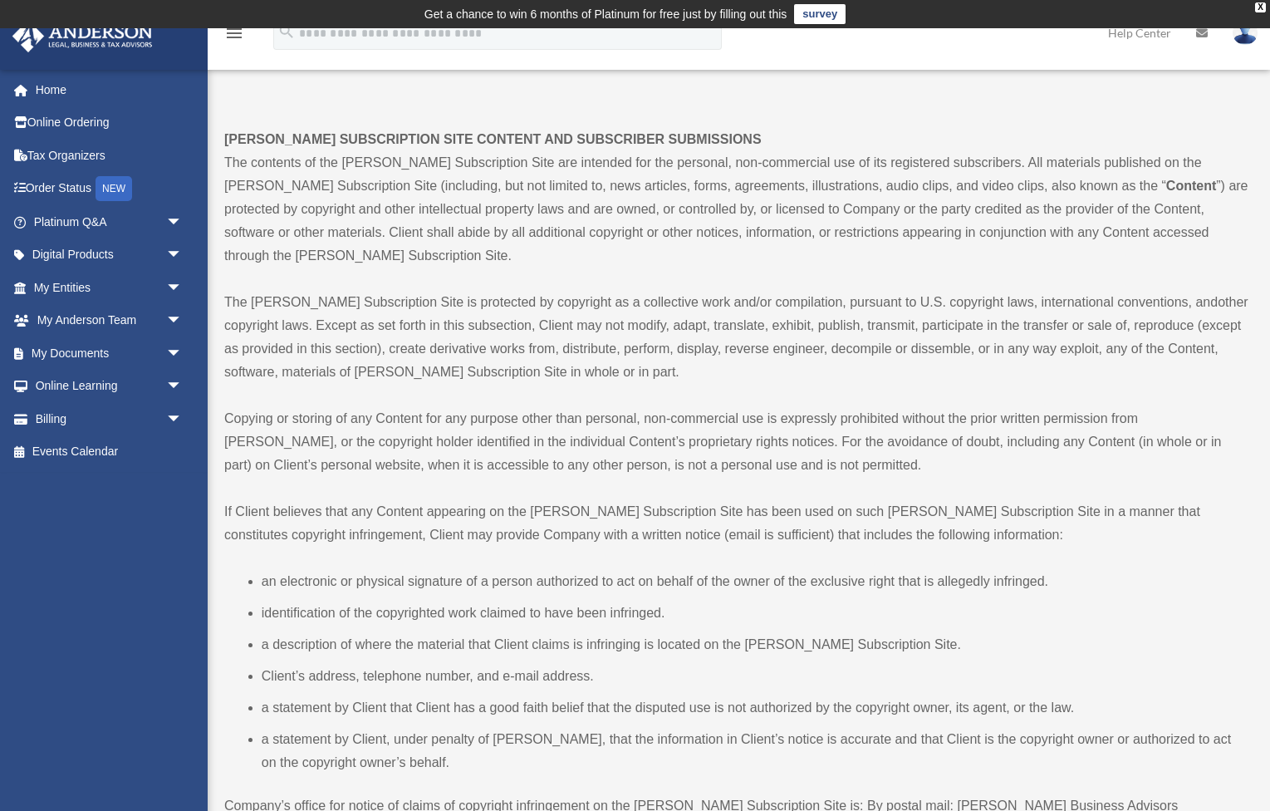
click at [498, 228] on span "”) are protected by copyright and other intellectual property laws and are owne…" at bounding box center [736, 221] width 1024 height 84
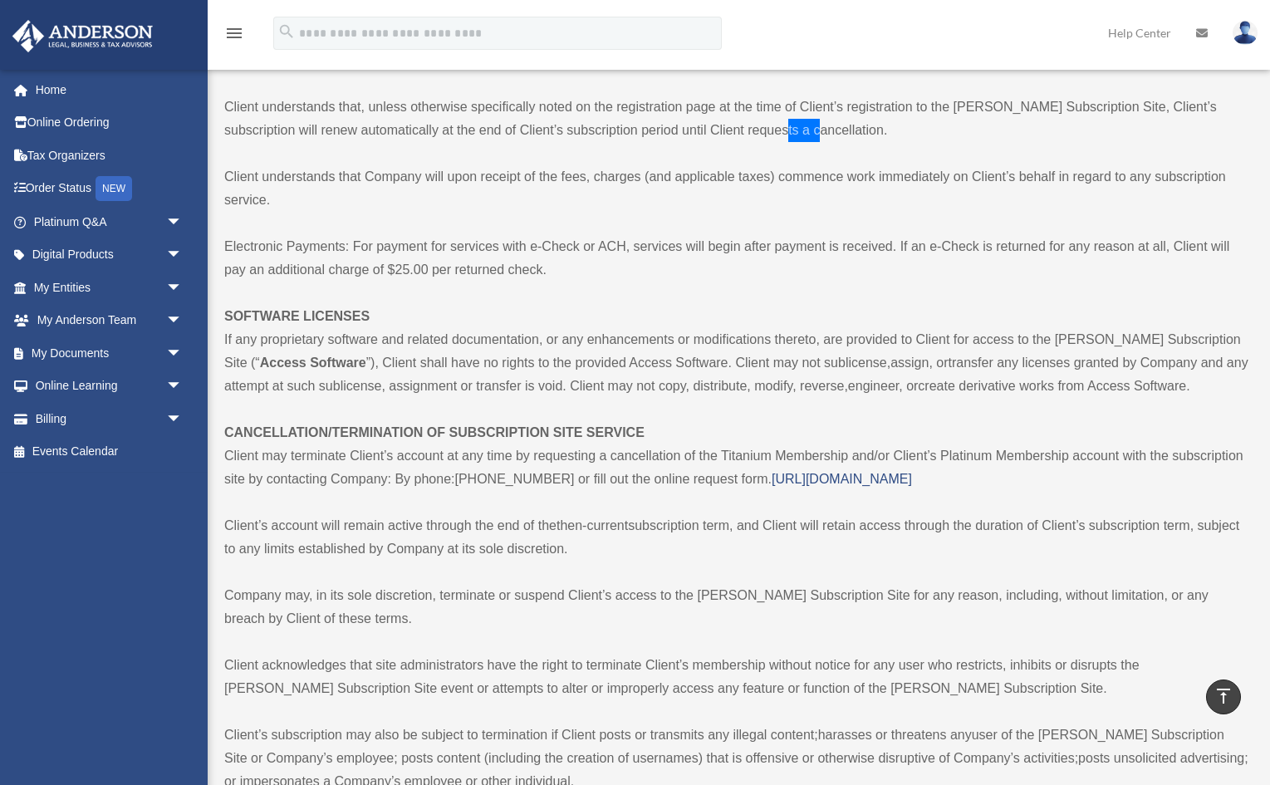
scroll to position [2817, 0]
click at [912, 470] on span "[URL][DOMAIN_NAME]" at bounding box center [842, 477] width 140 height 14
